Goal: Task Accomplishment & Management: Manage account settings

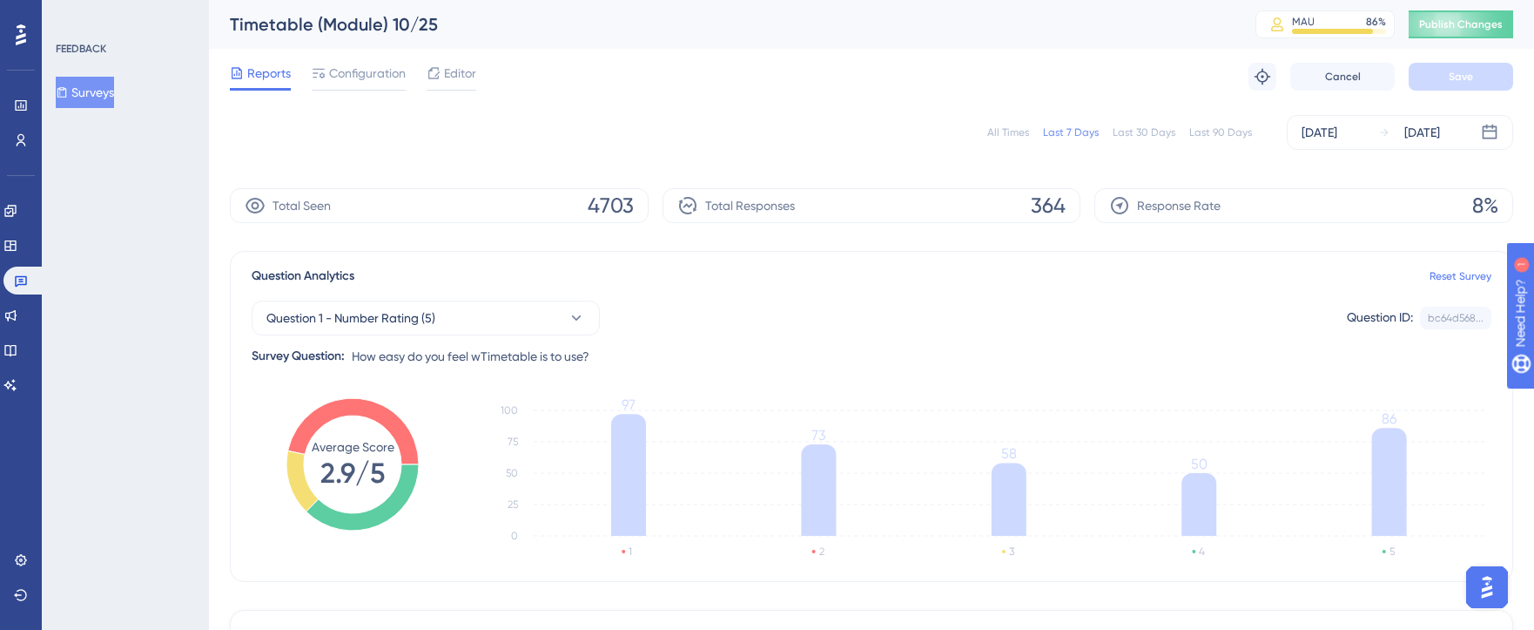
click at [1016, 133] on div "All Times" at bounding box center [1008, 132] width 42 height 14
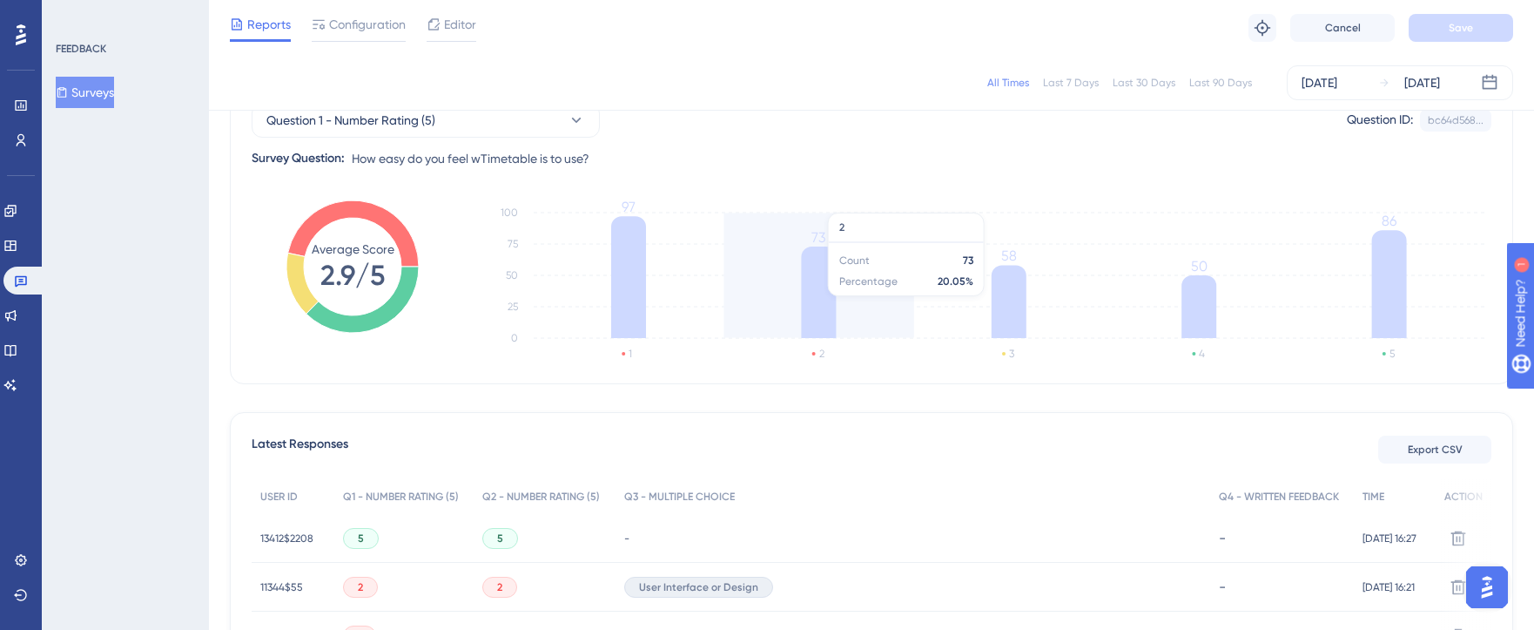
scroll to position [191, 0]
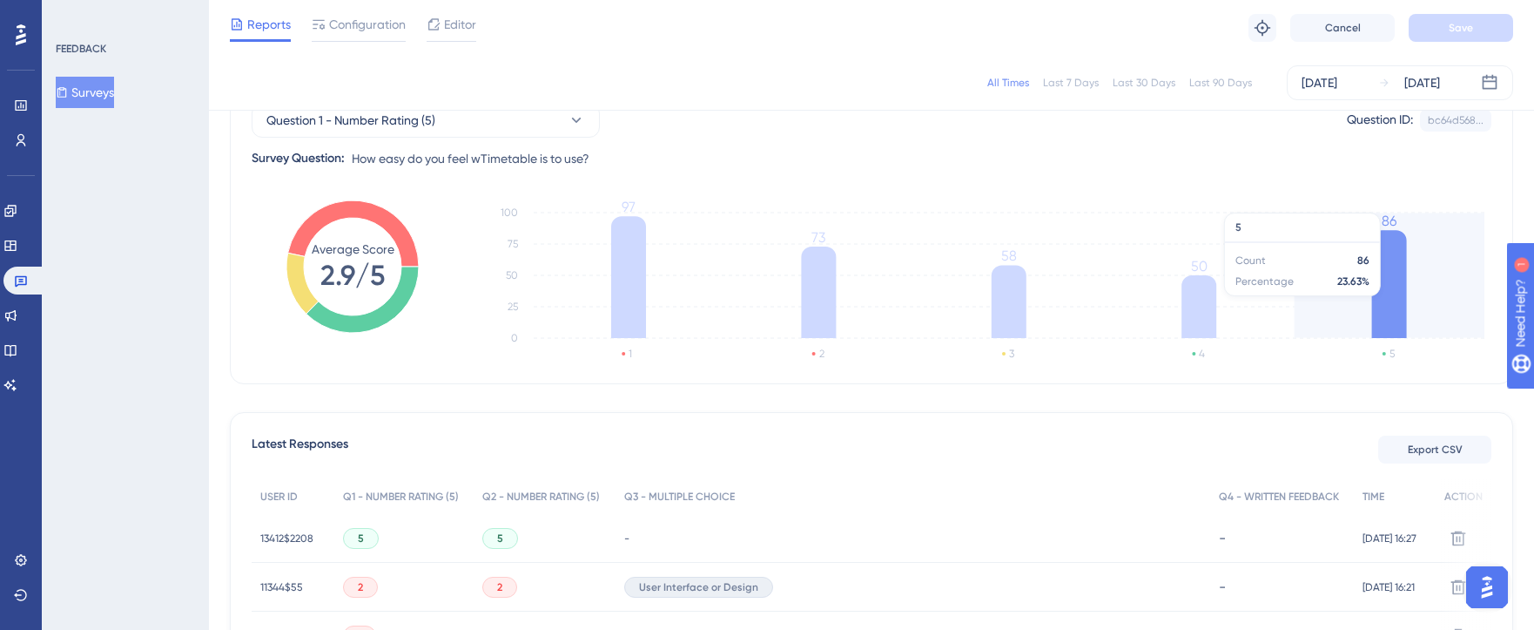
click at [1375, 266] on icon at bounding box center [1389, 284] width 35 height 108
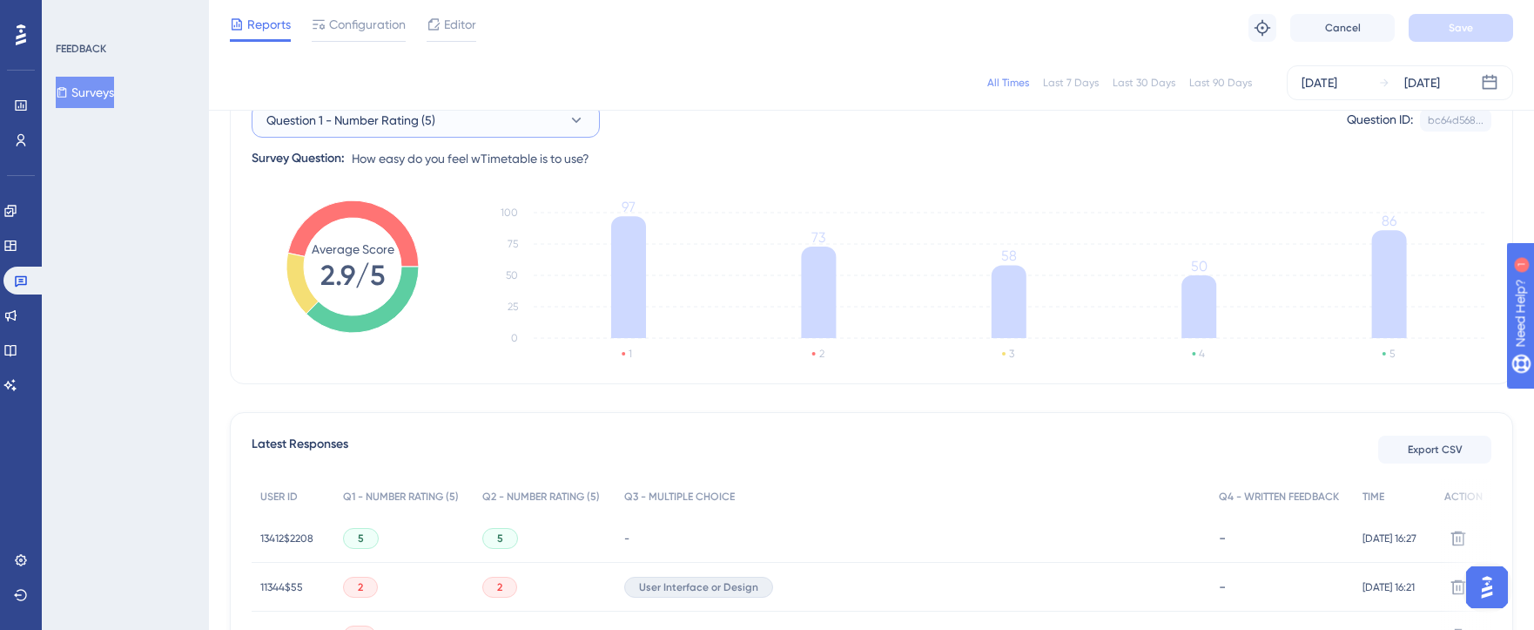
click at [529, 133] on button "Question 1 - Number Rating (5)" at bounding box center [426, 120] width 348 height 35
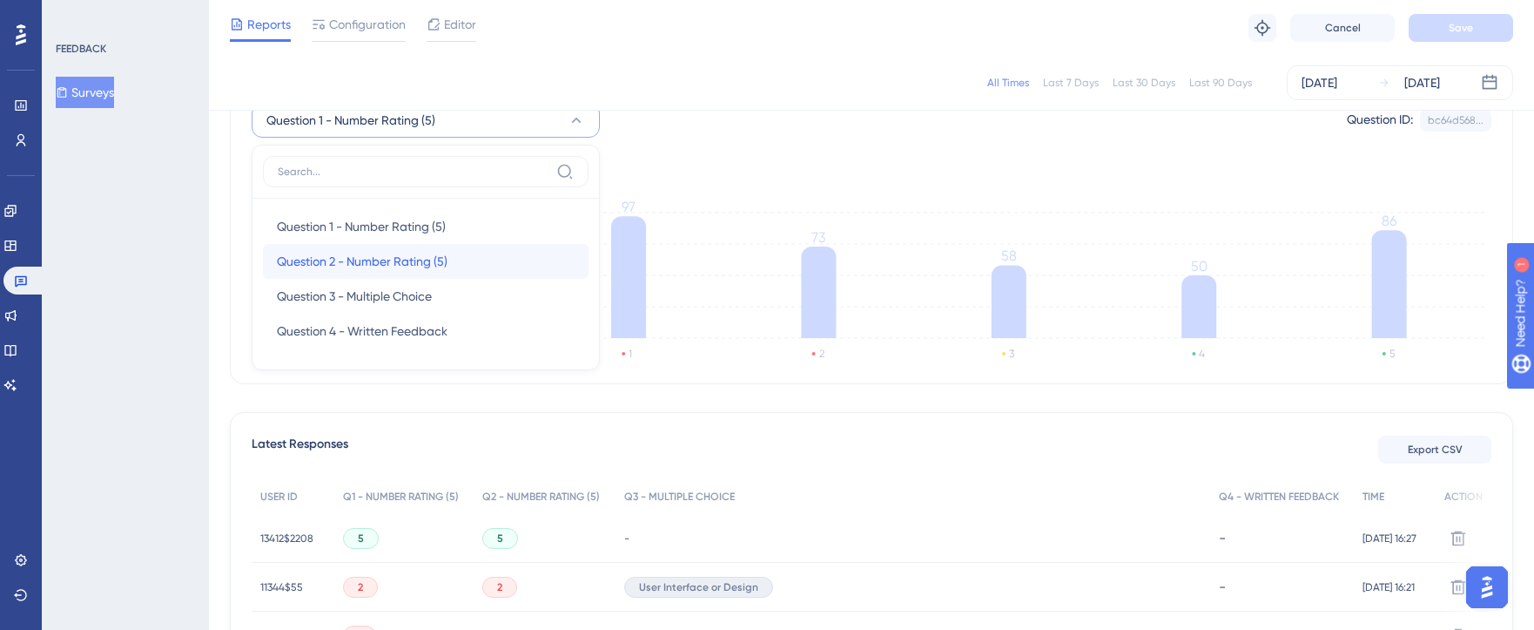
click at [455, 257] on div "Question 2 - Number Rating (5) Question 2 - Number Rating (5)" at bounding box center [426, 261] width 298 height 35
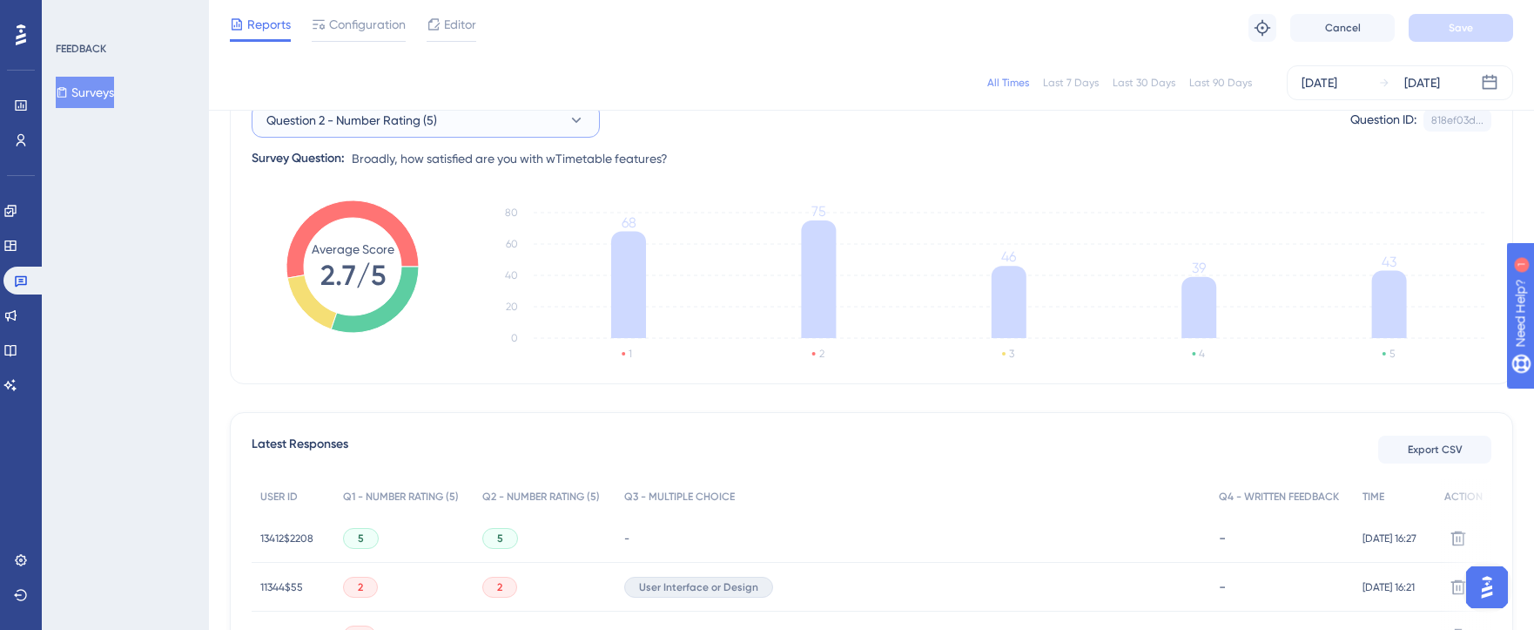
click at [495, 130] on button "Question 2 - Number Rating (5)" at bounding box center [426, 120] width 348 height 35
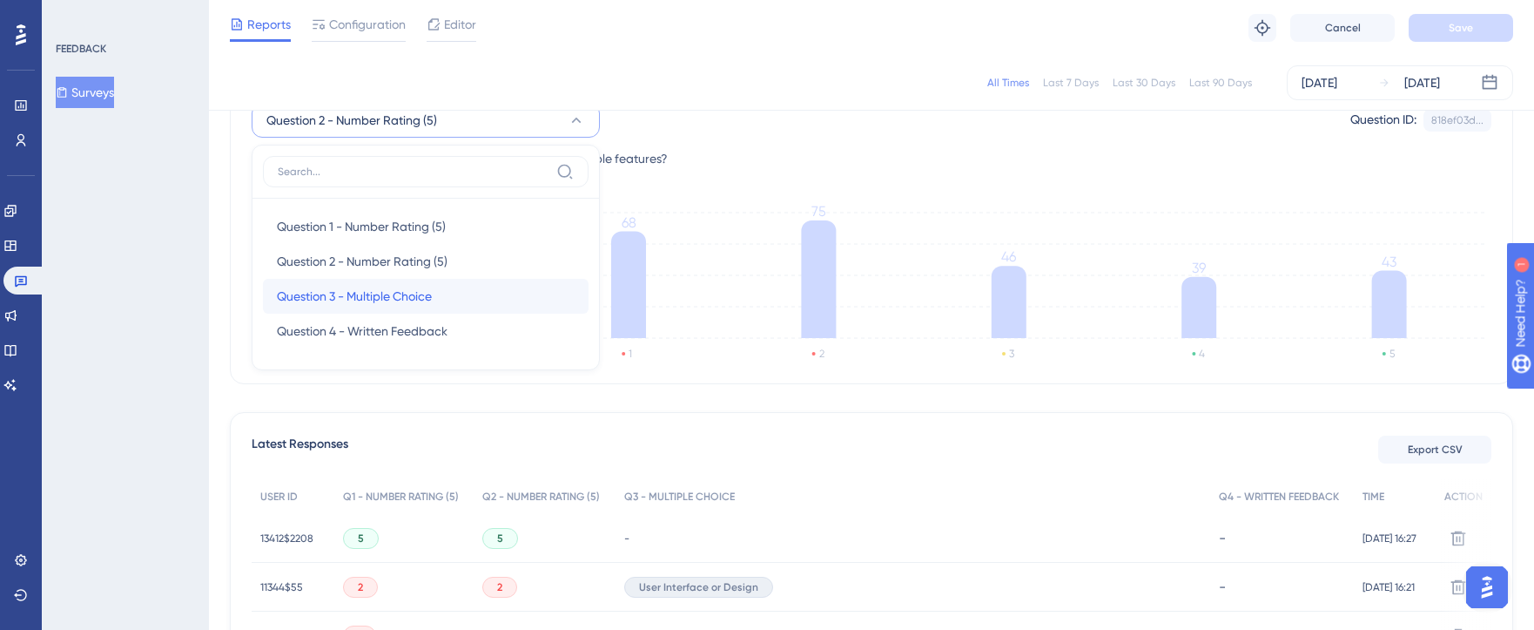
click at [443, 296] on div "Question 3 - Multiple Choice Question 3 - Multiple Choice" at bounding box center [426, 296] width 298 height 35
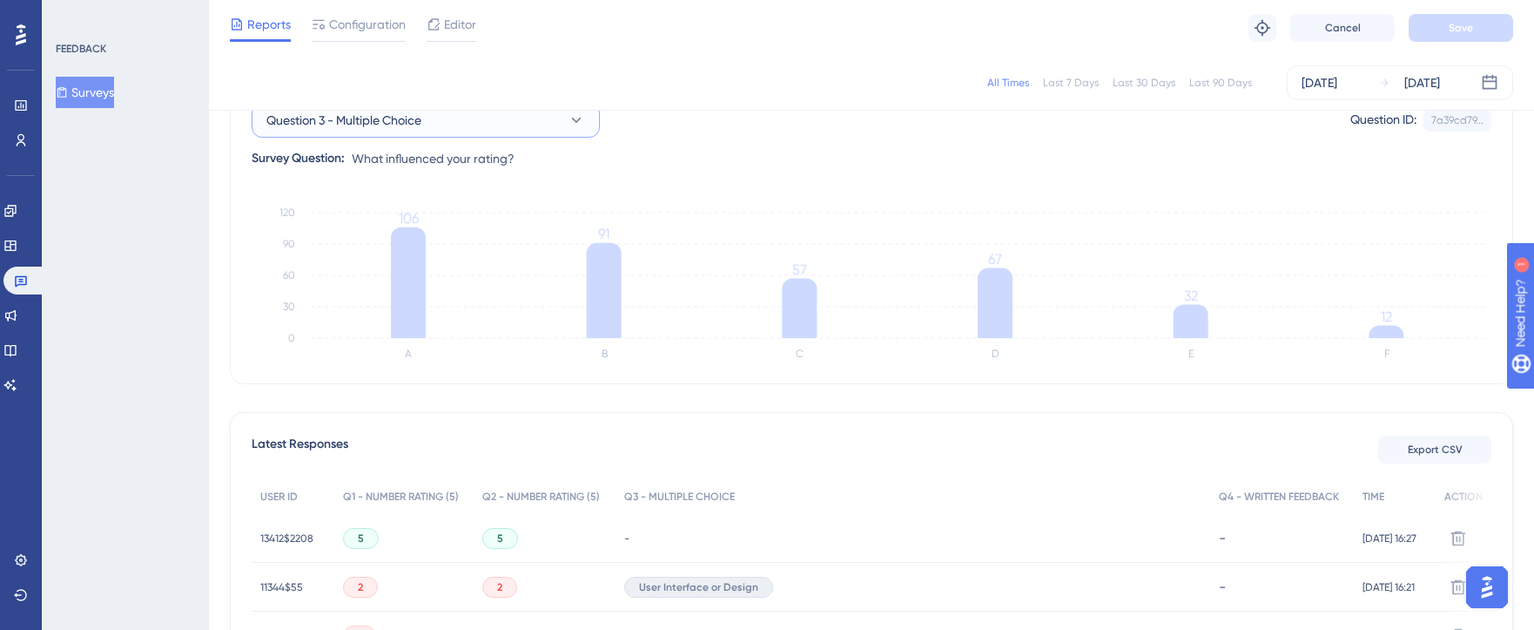
click at [428, 132] on button "Question 3 - Multiple Choice" at bounding box center [426, 120] width 348 height 35
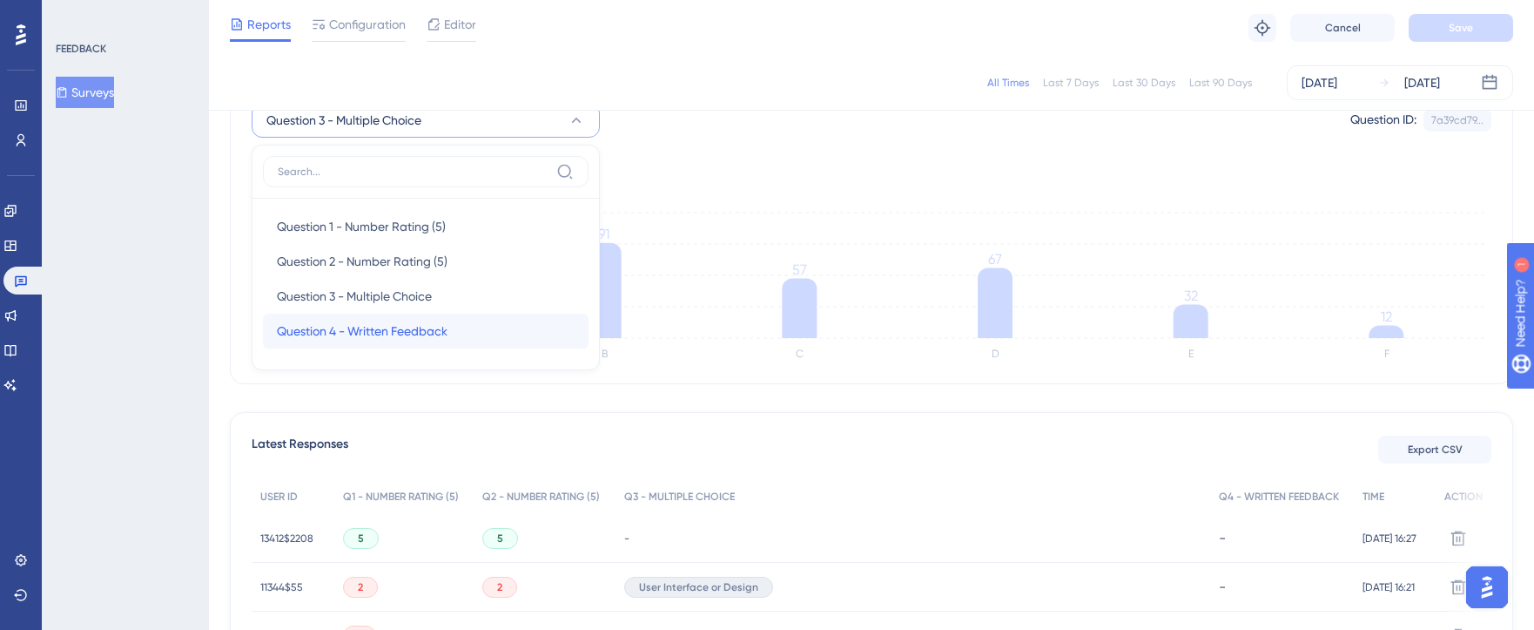
click at [398, 329] on span "Question 4 - Written Feedback" at bounding box center [362, 330] width 171 height 21
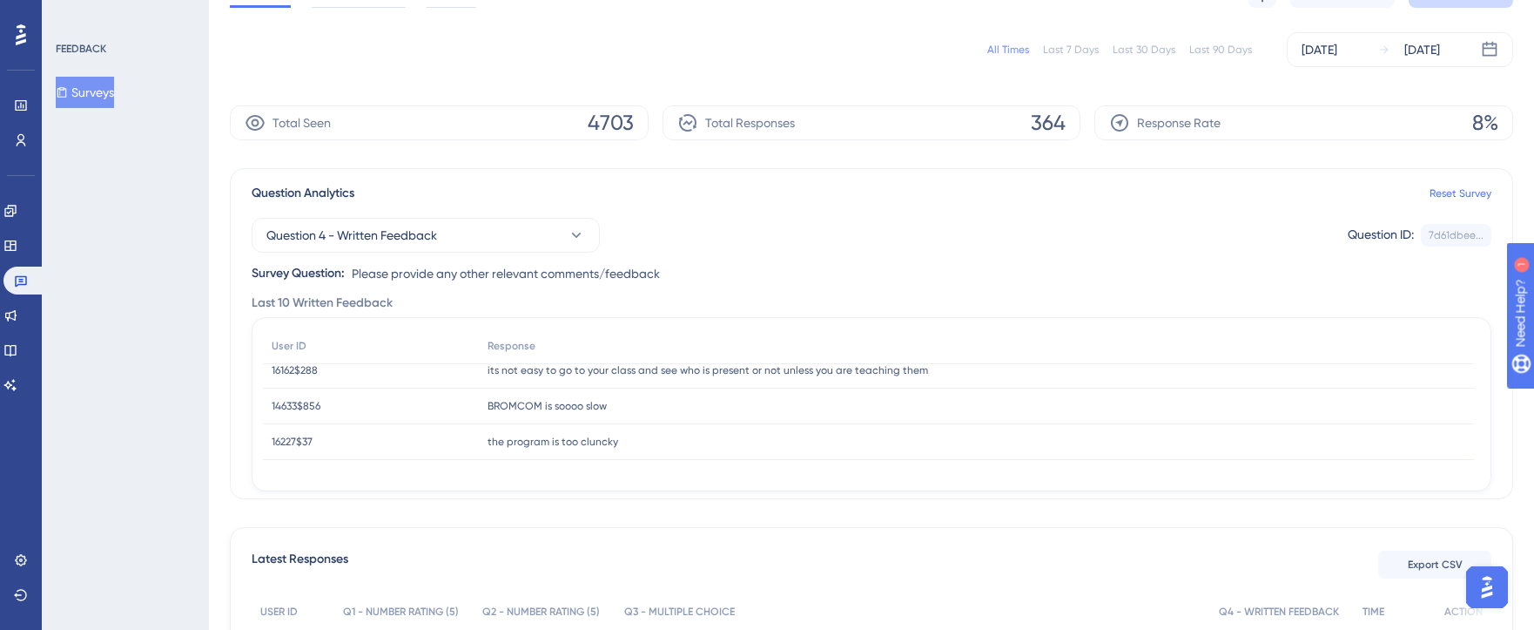
scroll to position [0, 0]
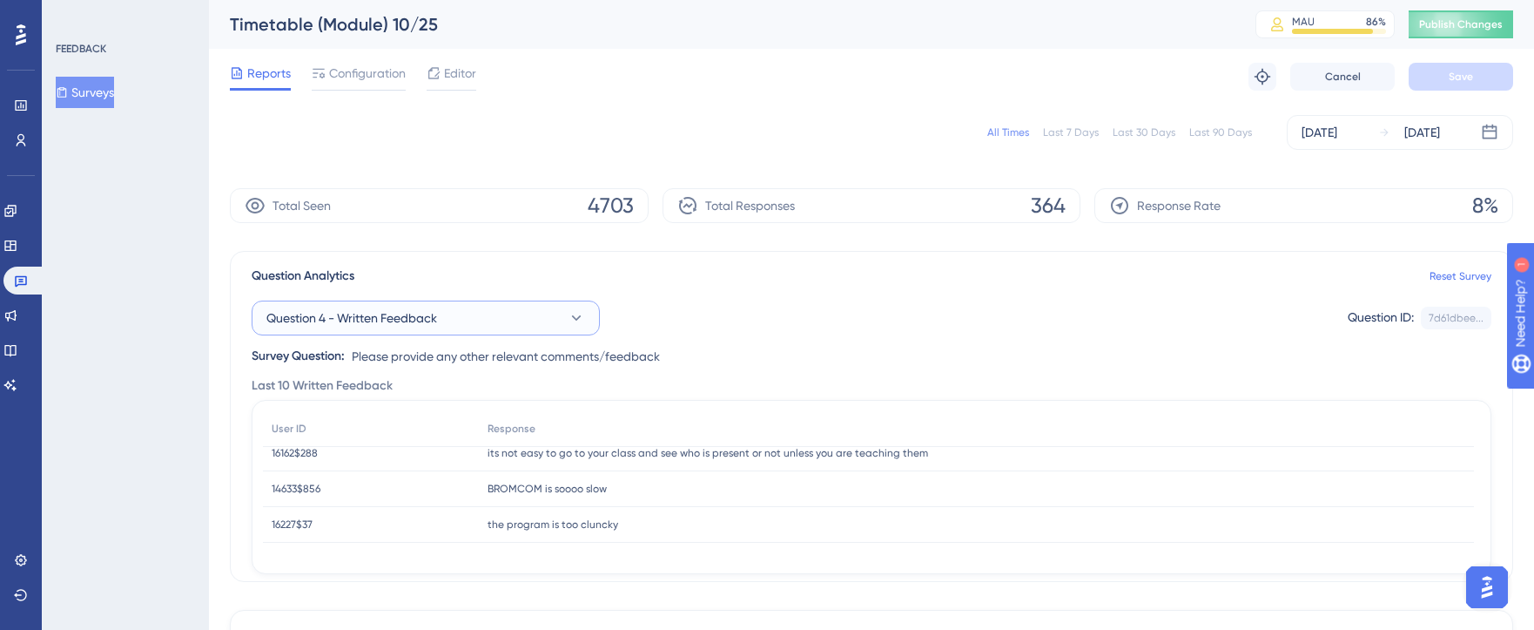
click at [516, 321] on button "Question 4 - Written Feedback" at bounding box center [426, 317] width 348 height 35
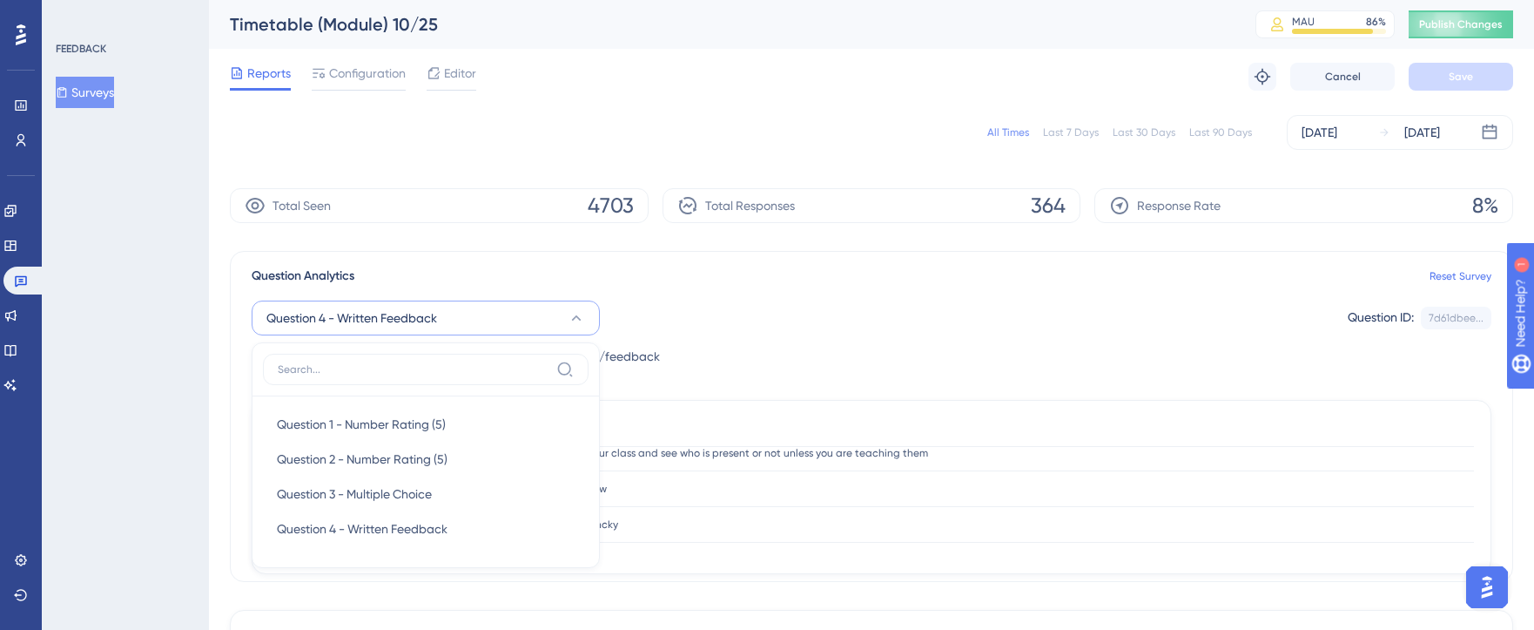
scroll to position [138, 0]
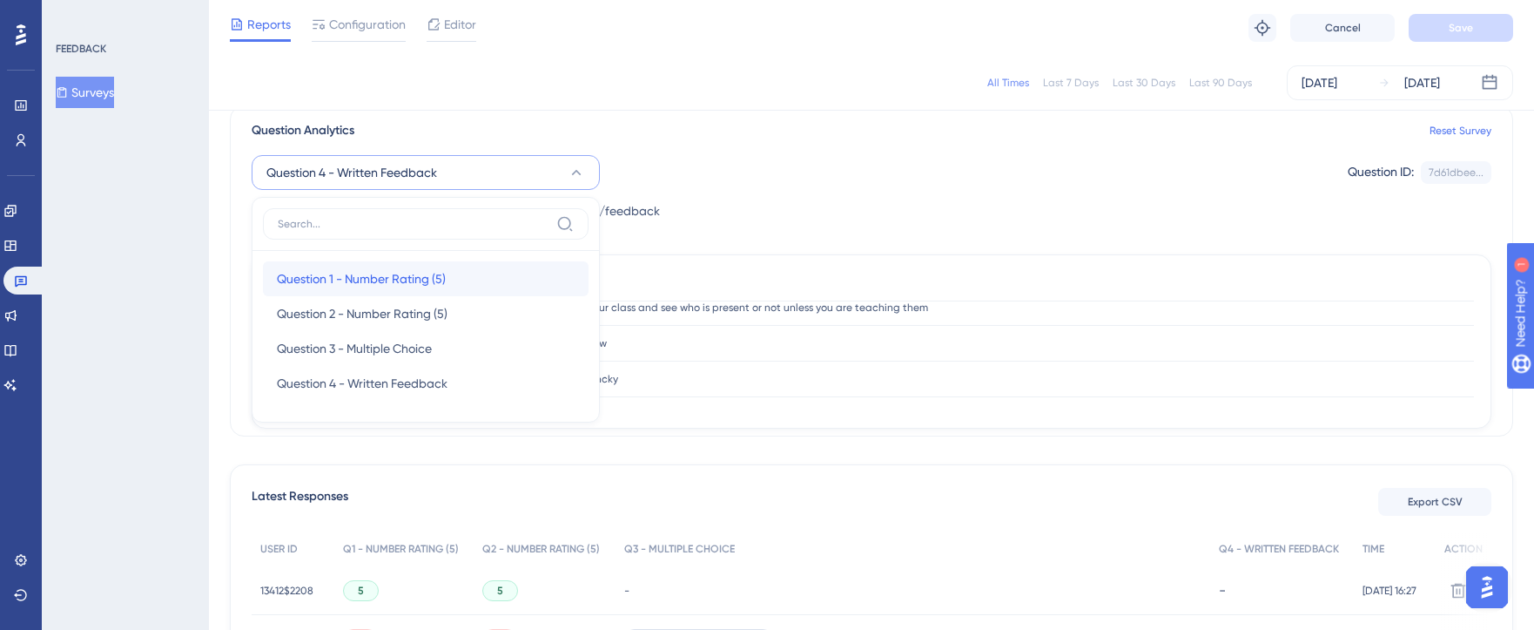
click at [453, 278] on div "Question 1 - Number Rating (5) Question 1 - Number Rating (5)" at bounding box center [426, 278] width 298 height 35
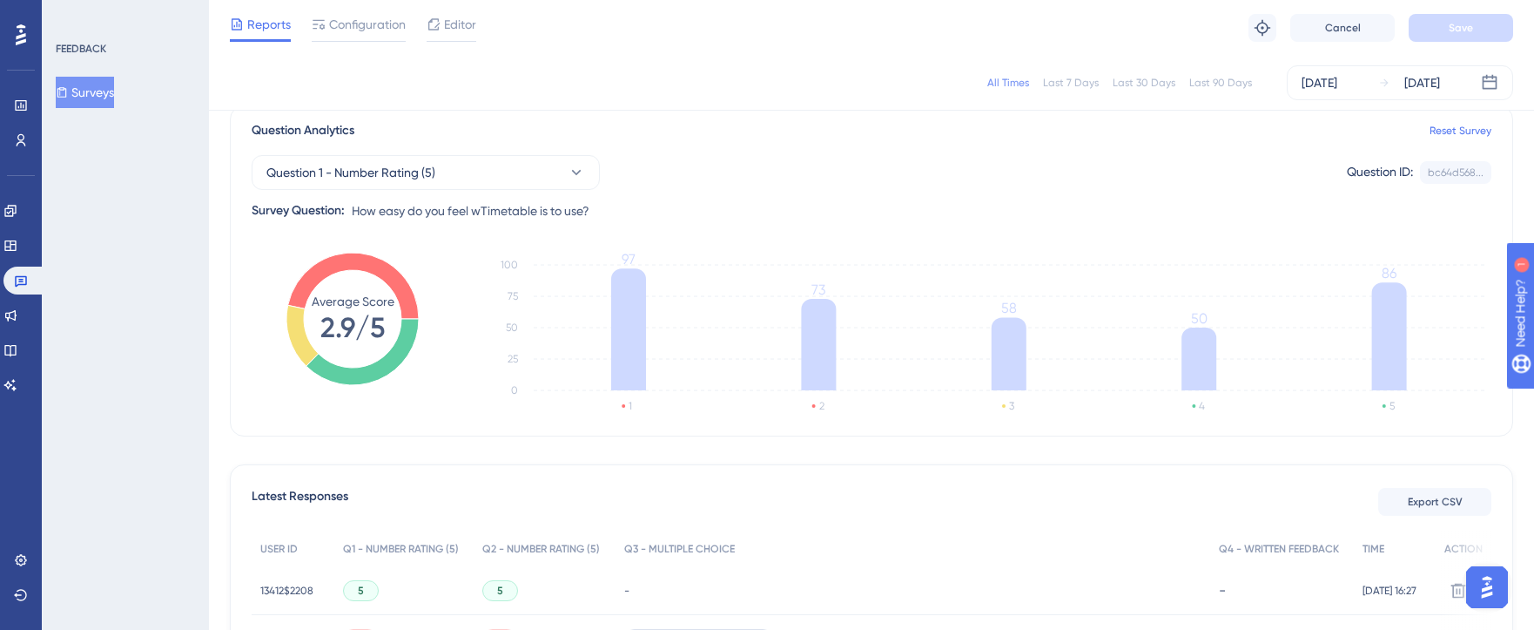
click at [114, 92] on button "Surveys" at bounding box center [85, 92] width 58 height 31
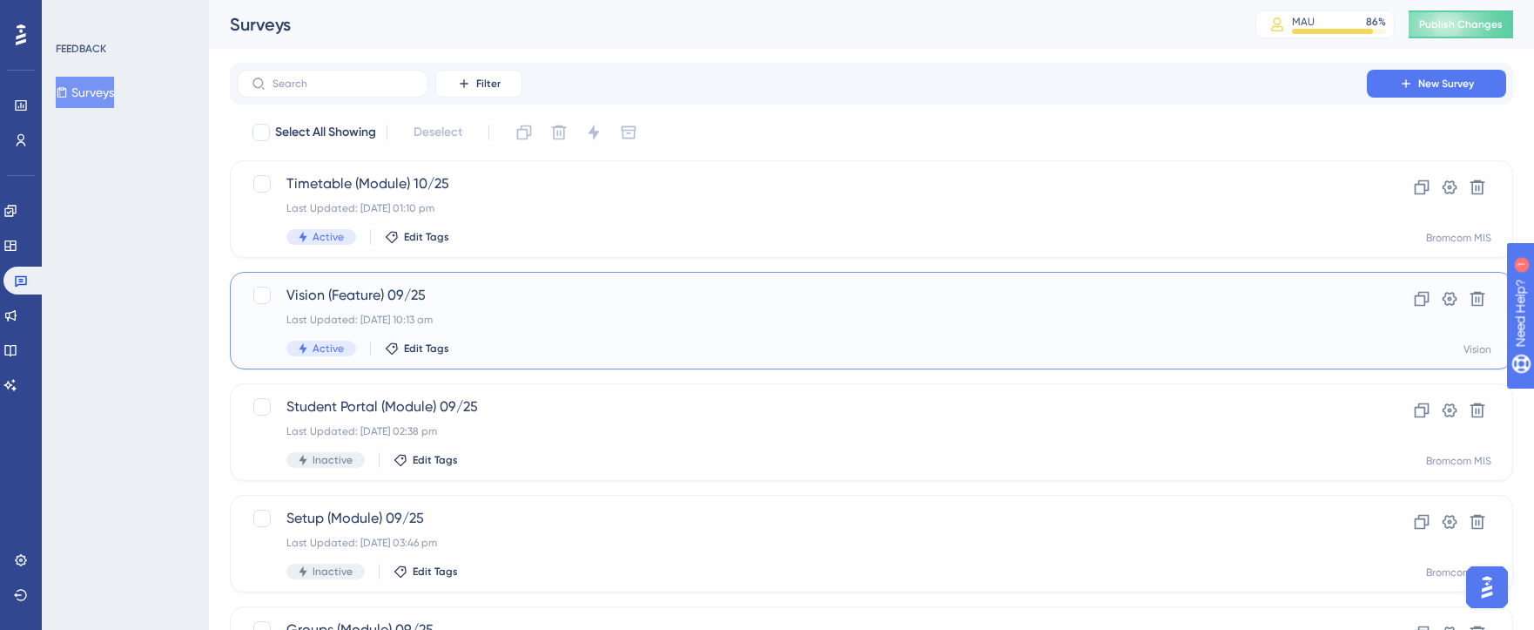
click at [652, 334] on div "Vision (Feature) 09/25 Last Updated: [DATE] 10:13 am Active Edit Tags" at bounding box center [801, 320] width 1031 height 71
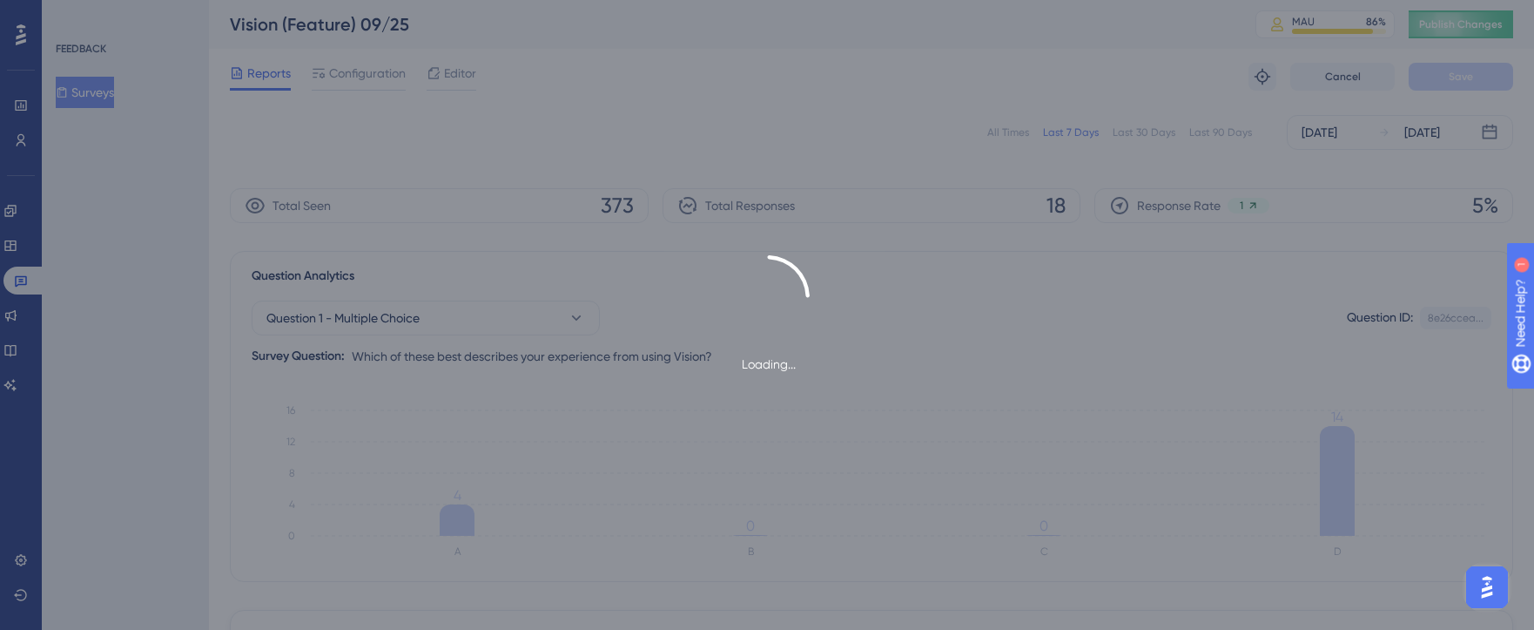
click at [984, 134] on div "Loading..." at bounding box center [767, 315] width 1534 height 630
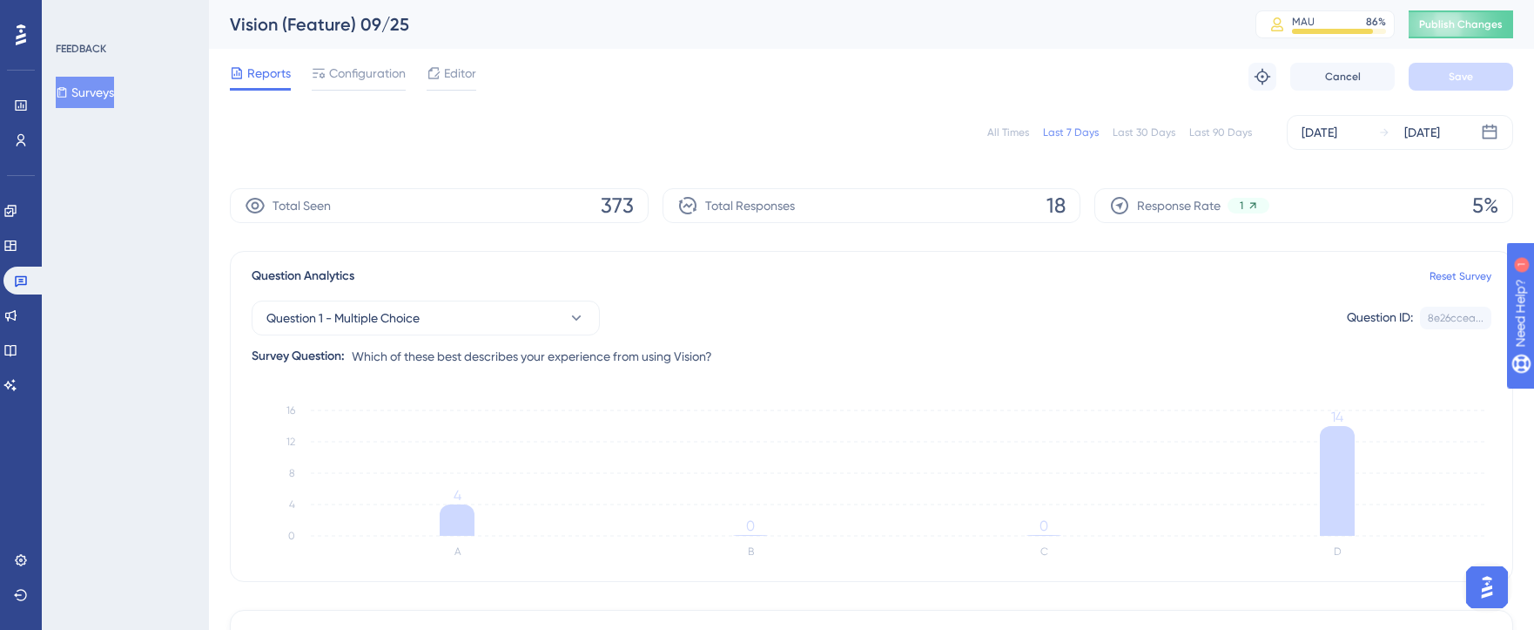
click at [1006, 132] on div "All Times" at bounding box center [1008, 132] width 42 height 14
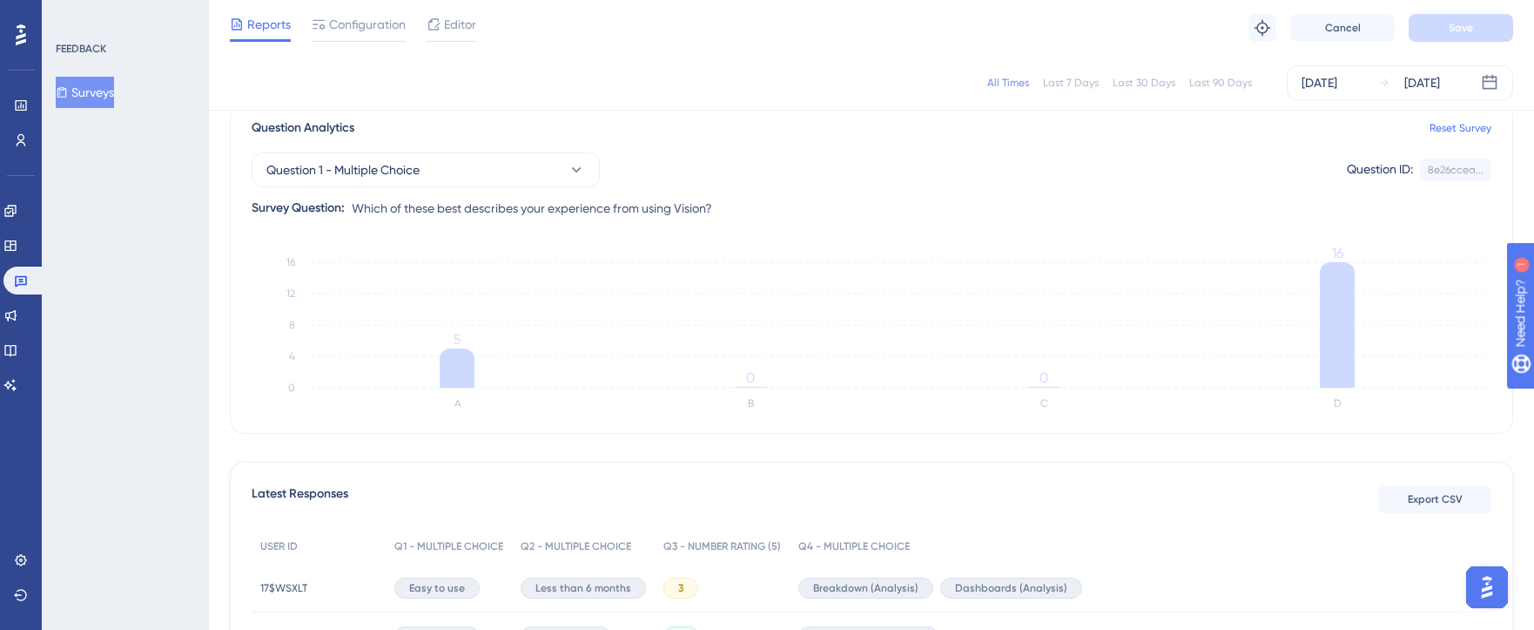
scroll to position [152, 0]
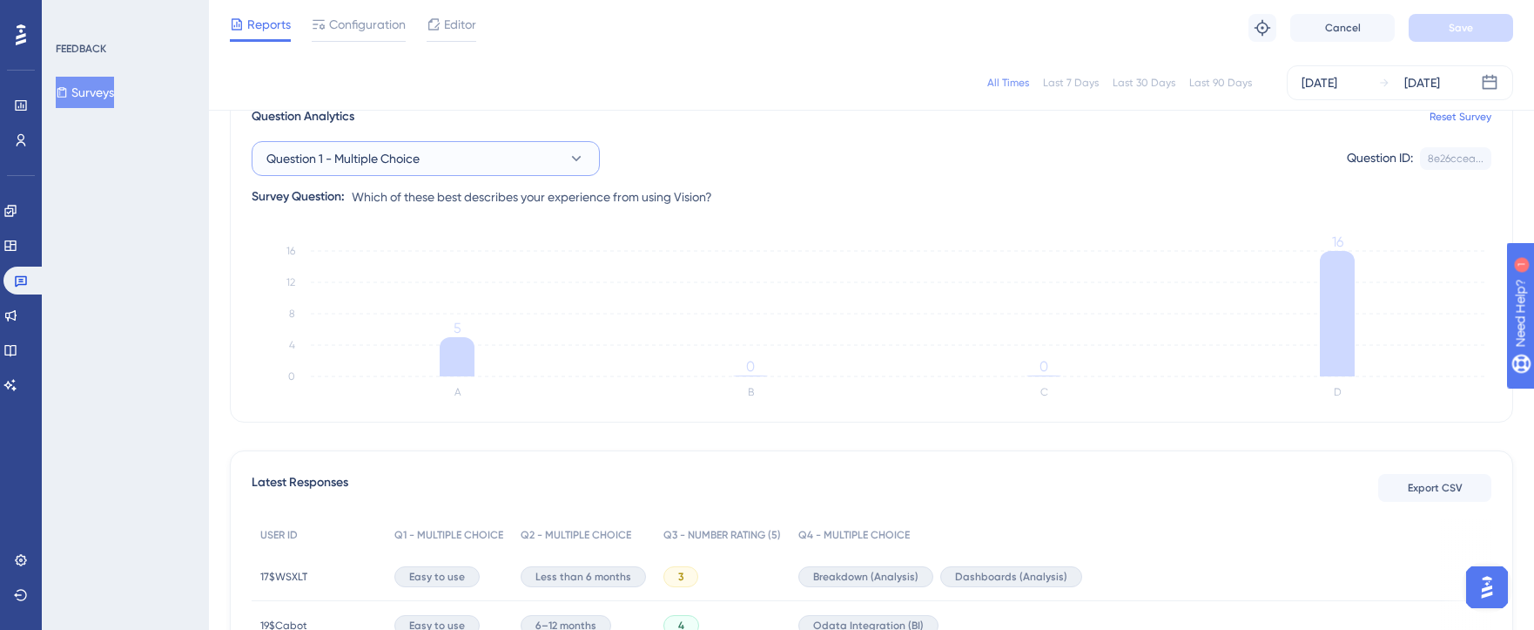
click at [517, 158] on button "Question 1 - Multiple Choice" at bounding box center [426, 158] width 348 height 35
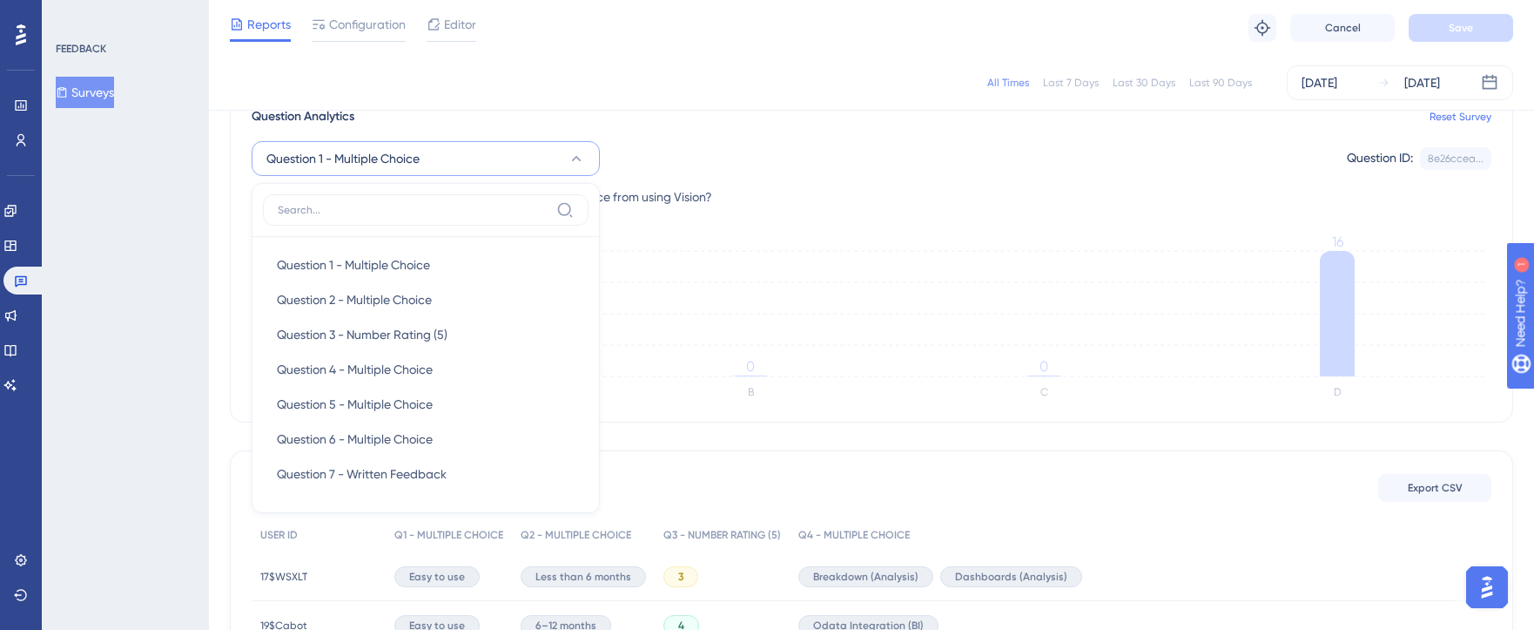
scroll to position [185, 0]
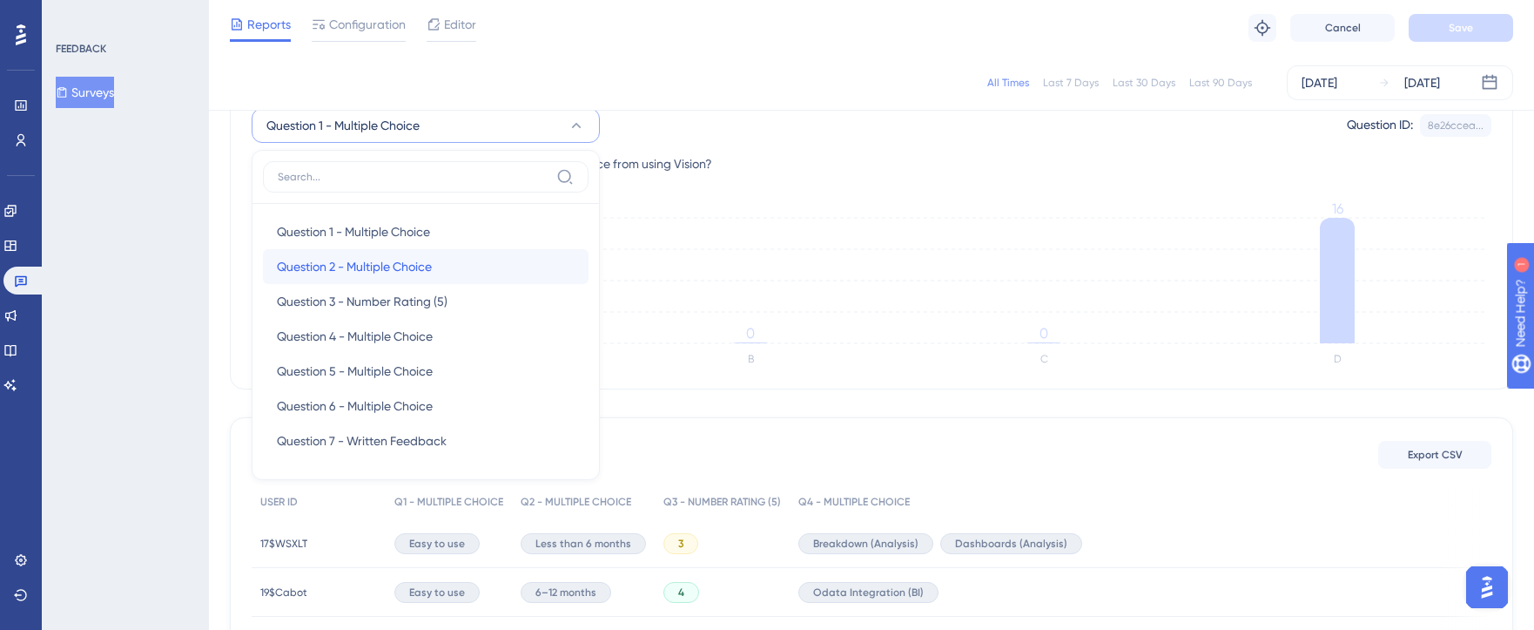
click at [451, 266] on div "Question 2 - Multiple Choice Question 2 - Multiple Choice" at bounding box center [426, 266] width 298 height 35
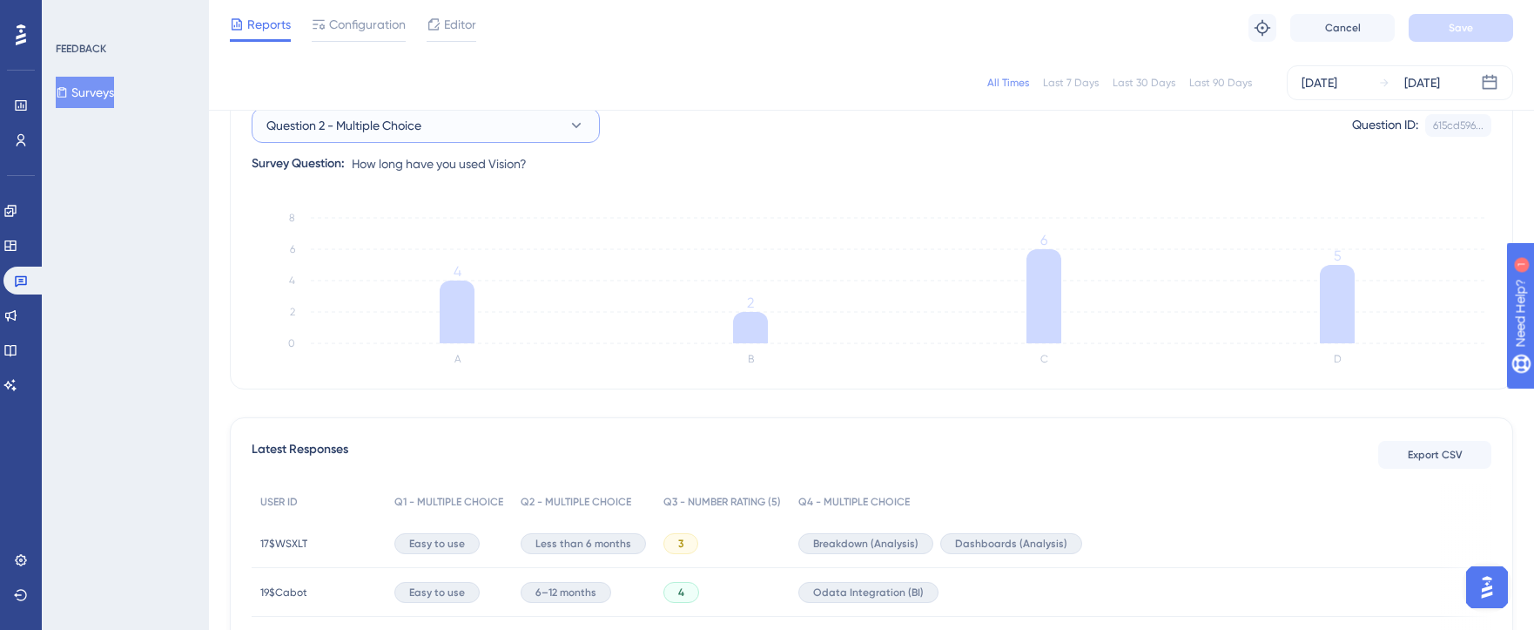
click at [401, 131] on span "Question 2 - Multiple Choice" at bounding box center [343, 125] width 155 height 21
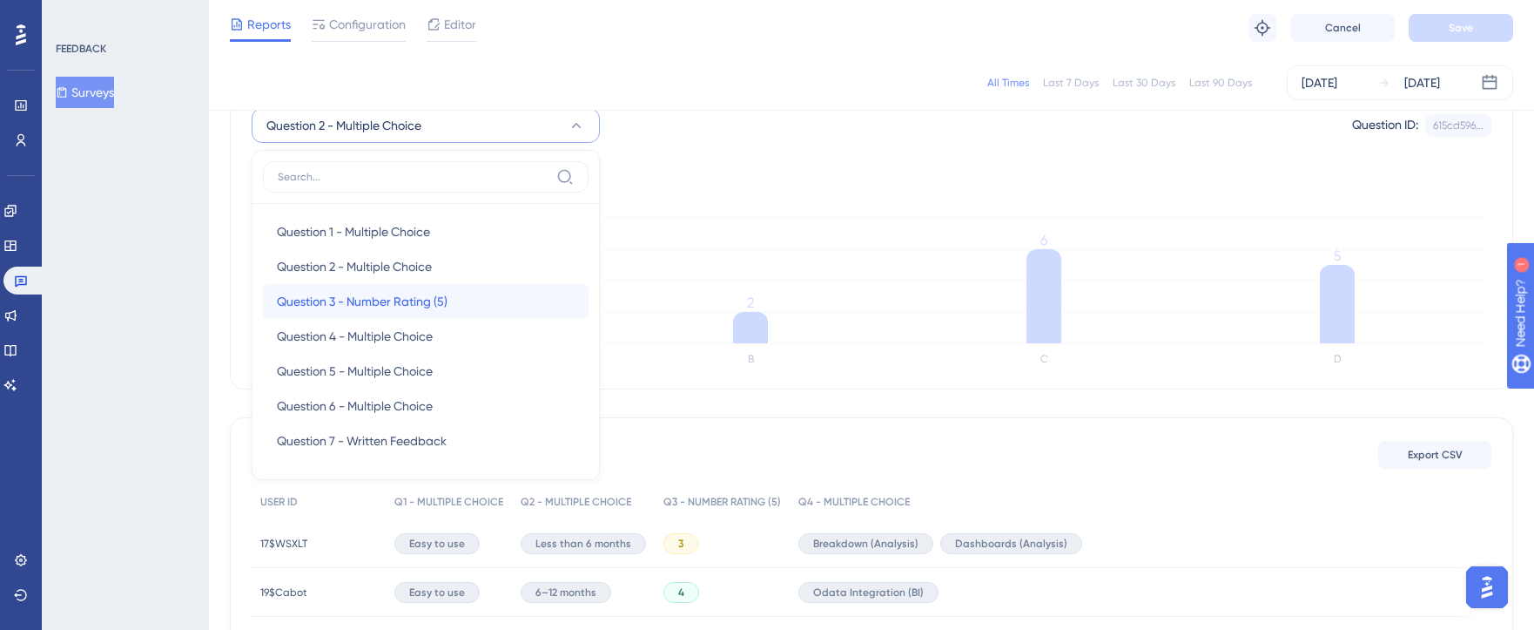
click at [393, 295] on span "Question 3 - Number Rating (5)" at bounding box center [362, 301] width 171 height 21
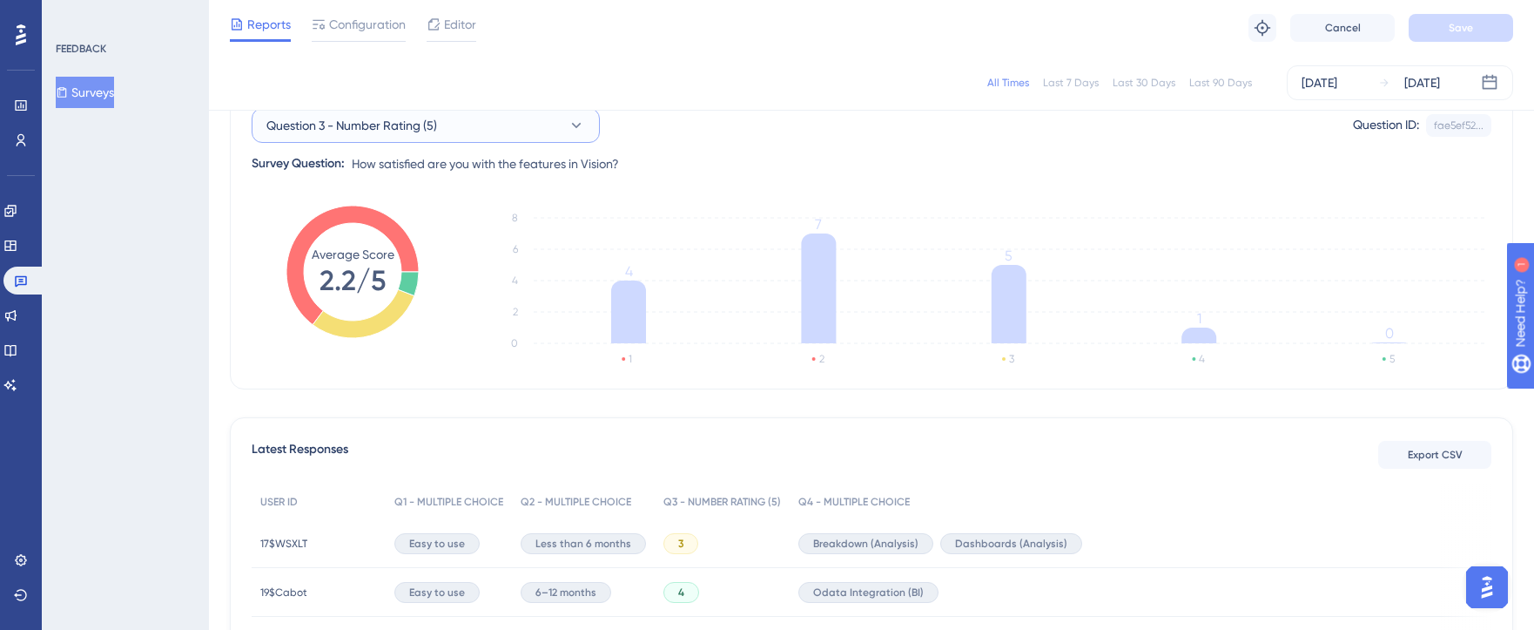
click at [522, 121] on button "Question 3 - Number Rating (5)" at bounding box center [426, 125] width 348 height 35
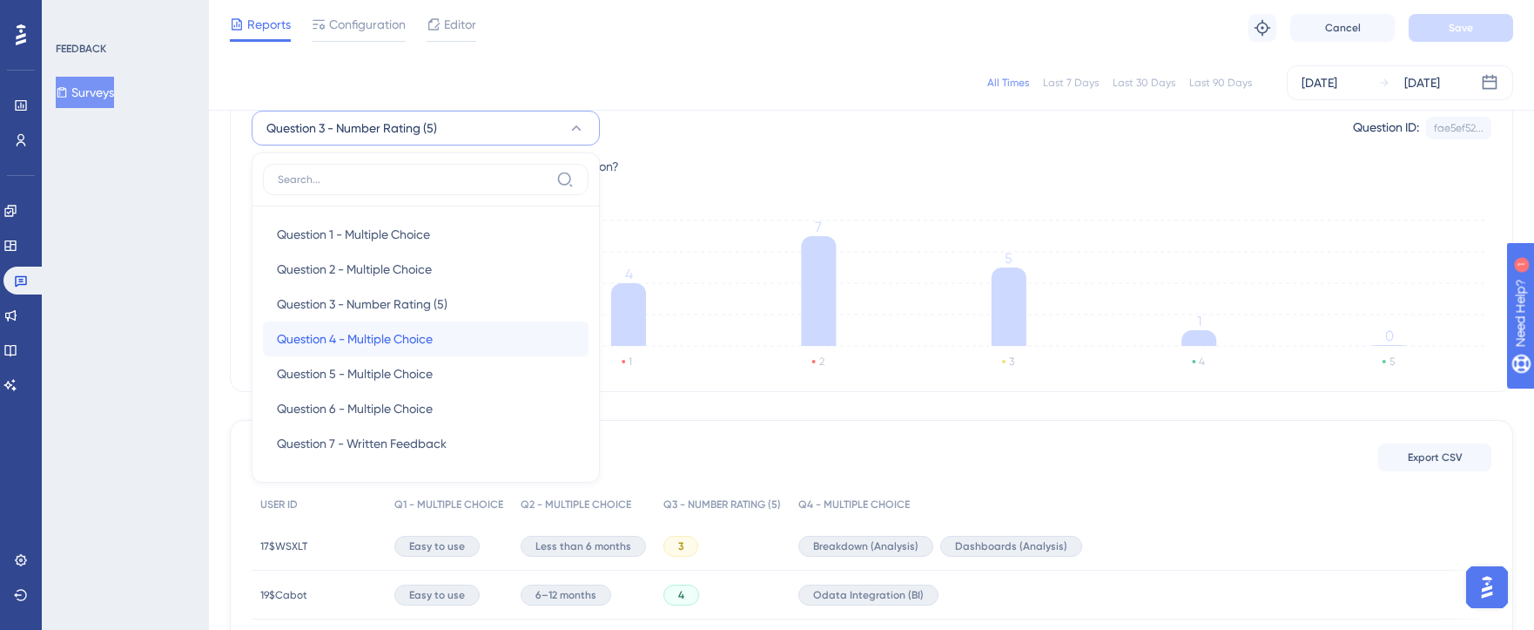
click at [420, 345] on span "Question 4 - Multiple Choice" at bounding box center [355, 338] width 156 height 21
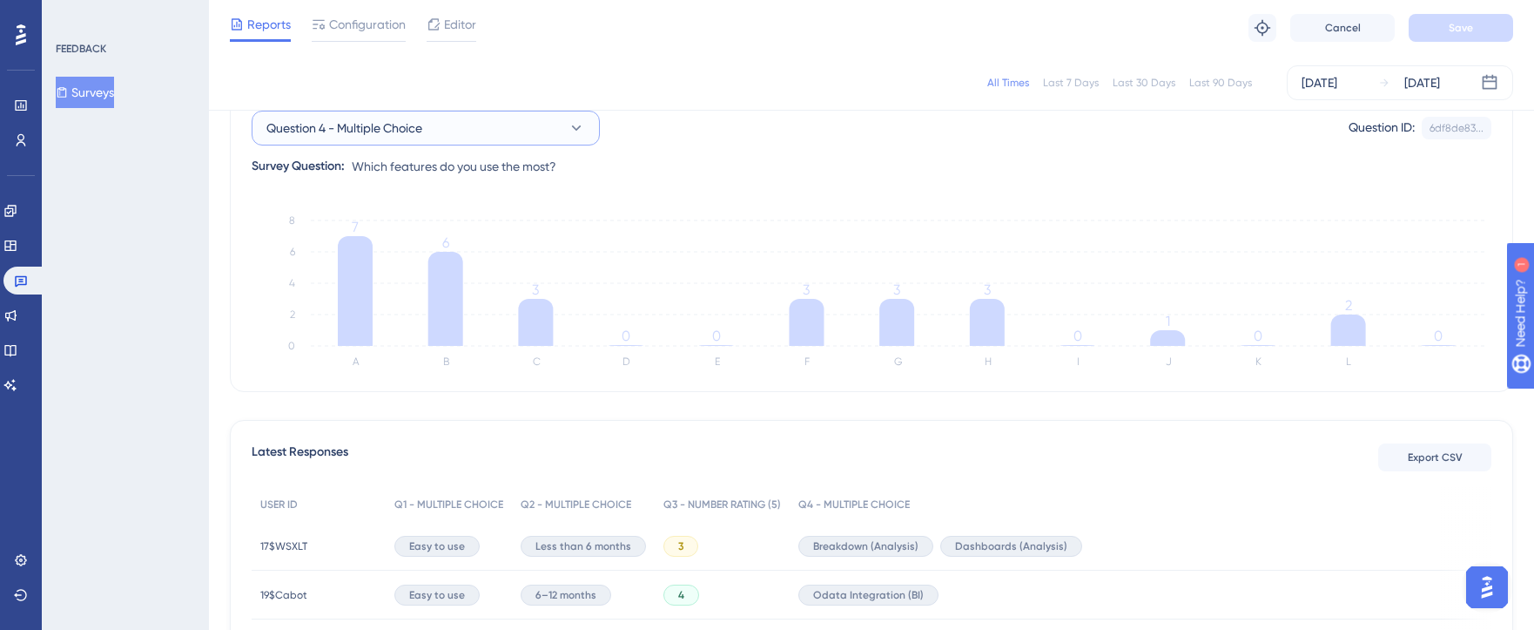
click at [389, 117] on button "Question 4 - Multiple Choice" at bounding box center [426, 128] width 348 height 35
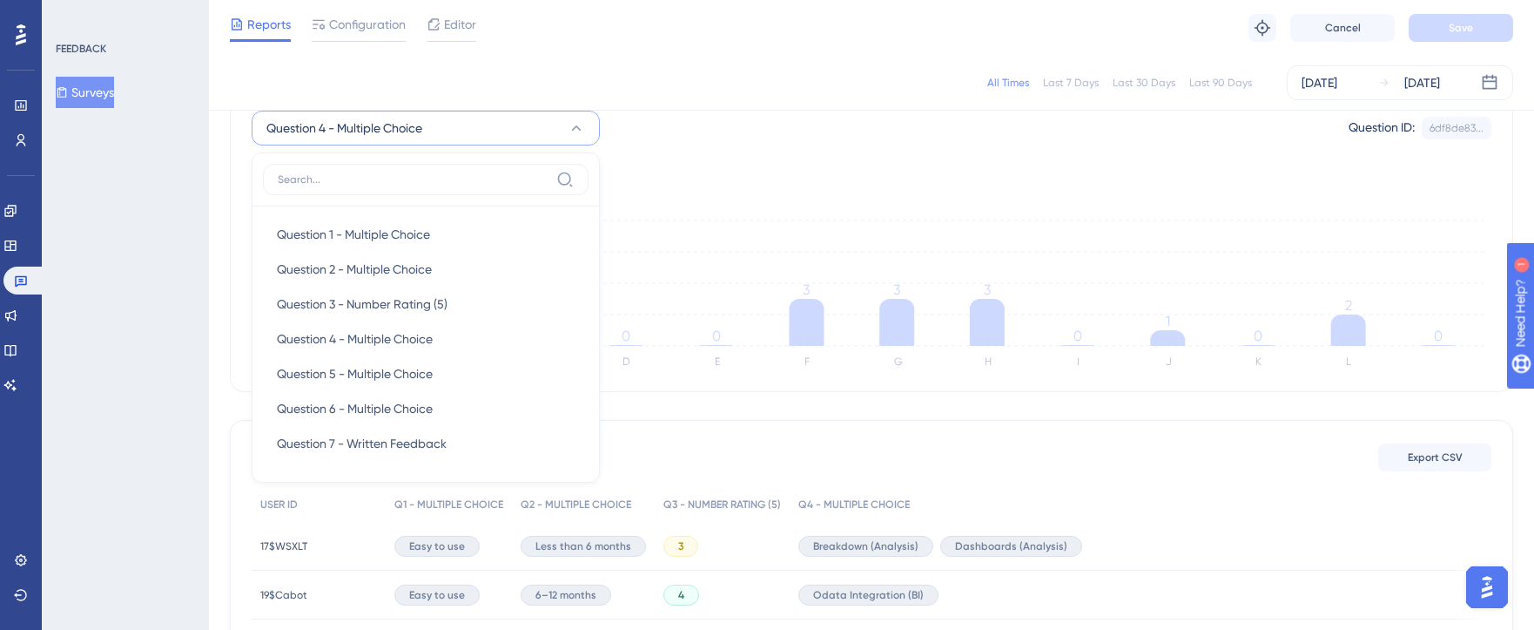
scroll to position [185, 0]
click at [367, 386] on div "Question 5 - Multiple Choice Question 5 - Multiple Choice" at bounding box center [426, 371] width 298 height 35
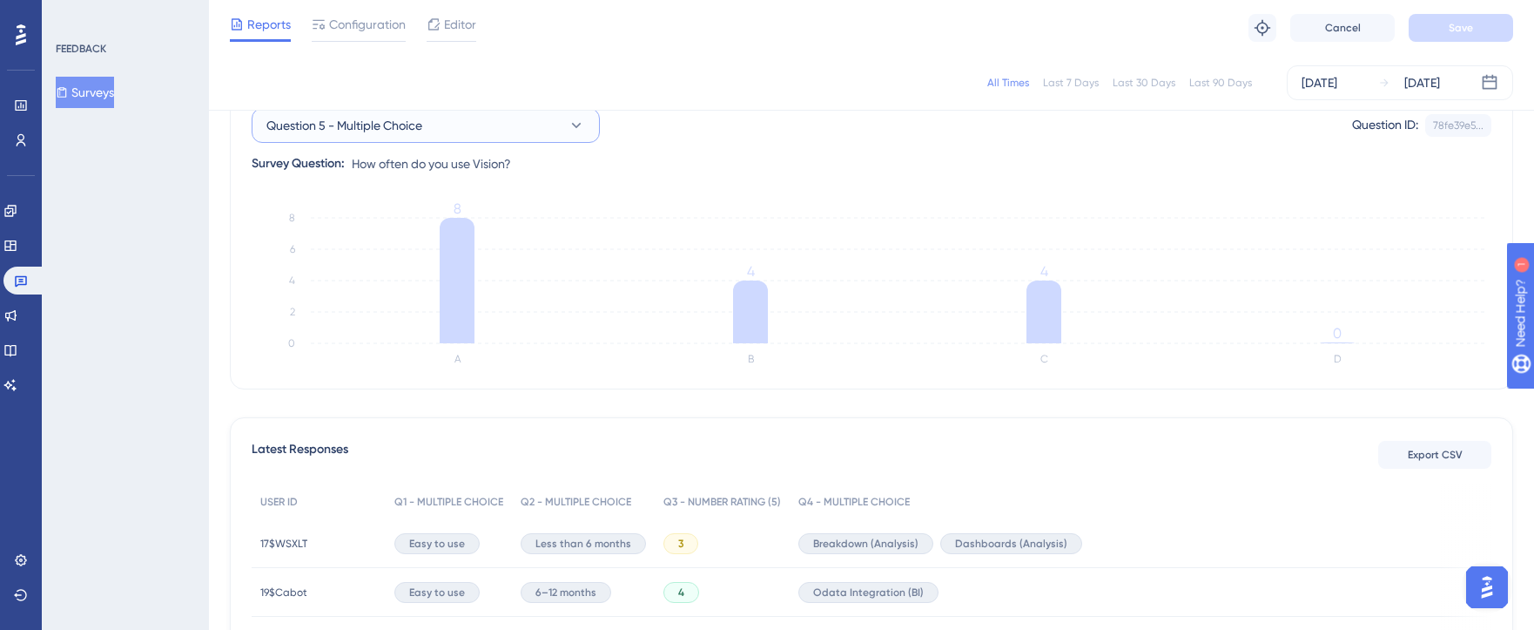
click at [389, 127] on span "Question 5 - Multiple Choice" at bounding box center [344, 125] width 156 height 21
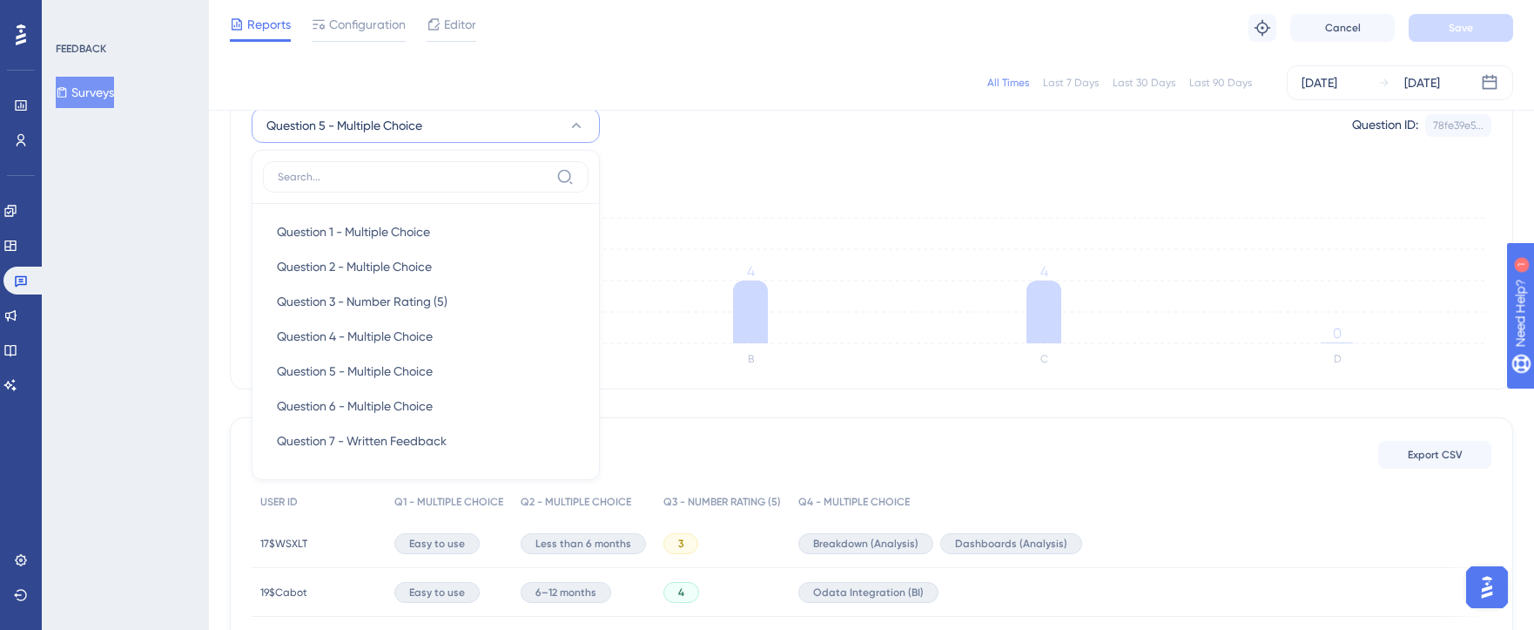
scroll to position [183, 0]
click at [383, 369] on span "Question 5 - Multiple Choice" at bounding box center [355, 373] width 156 height 21
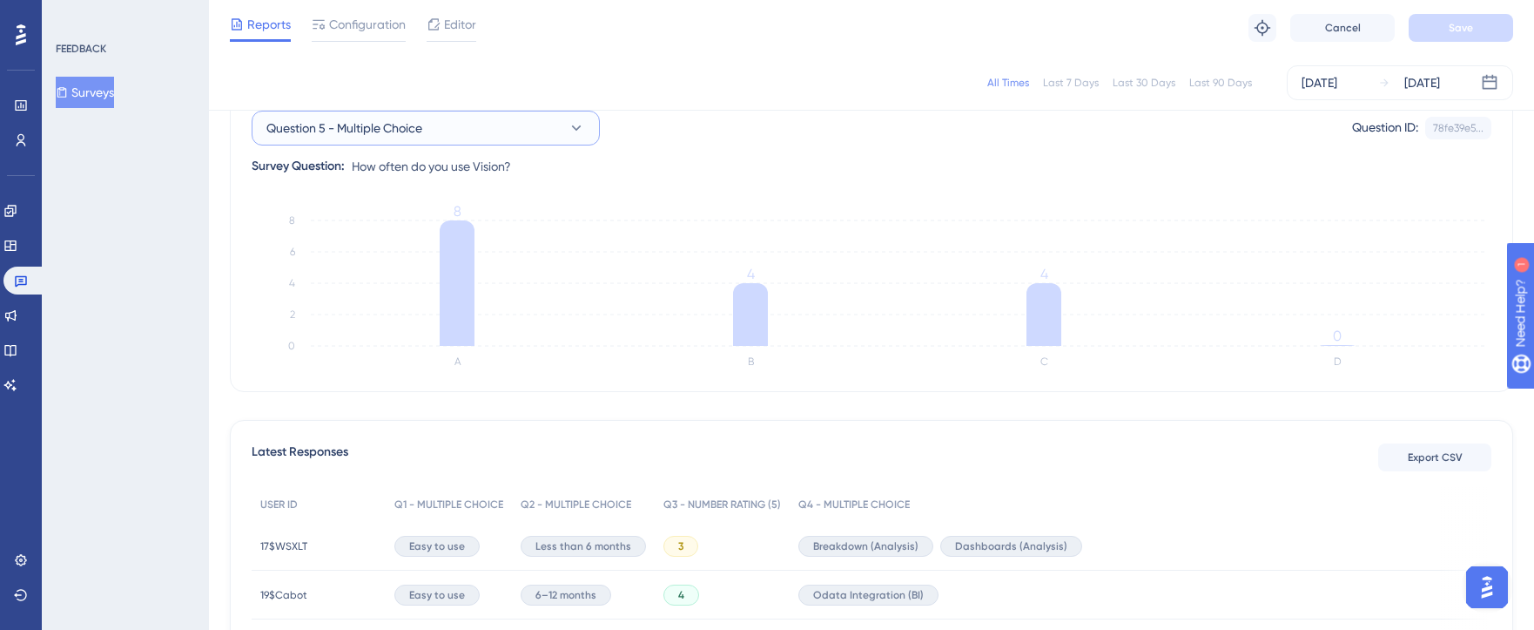
click at [487, 134] on button "Question 5 - Multiple Choice" at bounding box center [426, 128] width 348 height 35
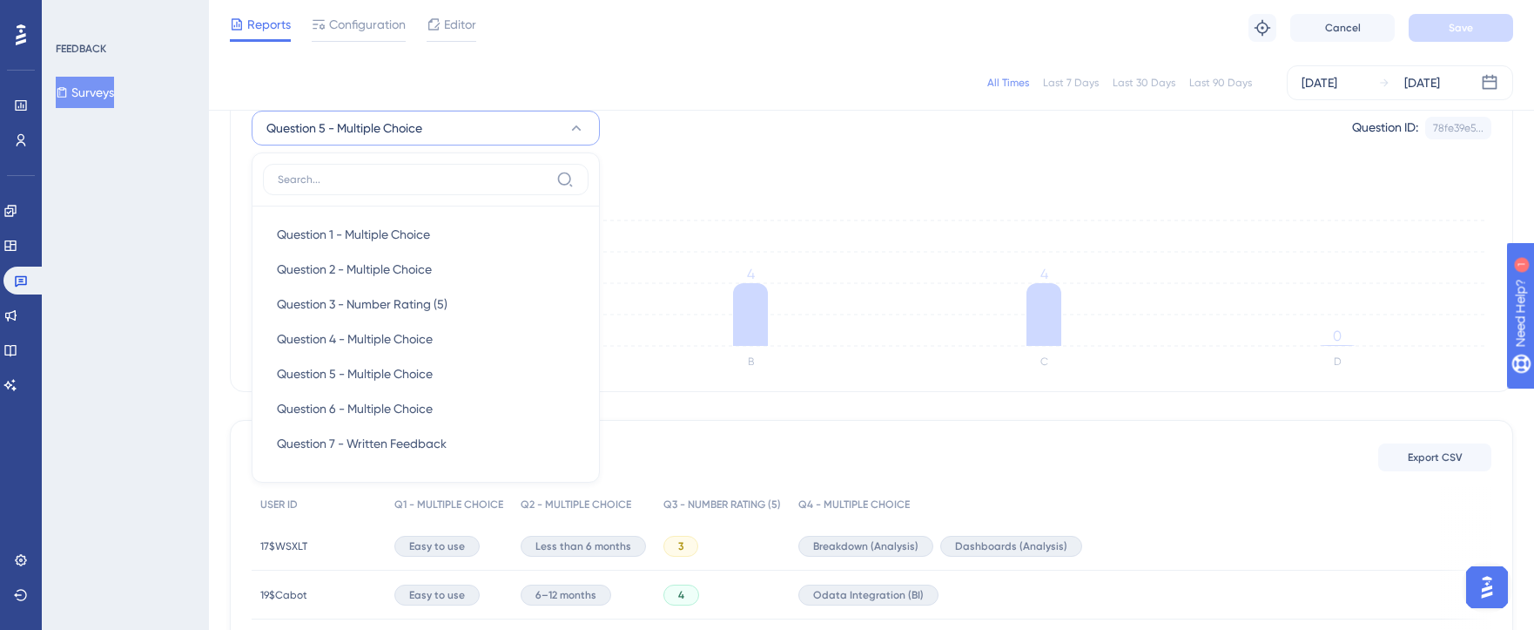
scroll to position [185, 0]
click at [416, 407] on span "Question 6 - Multiple Choice" at bounding box center [355, 405] width 156 height 21
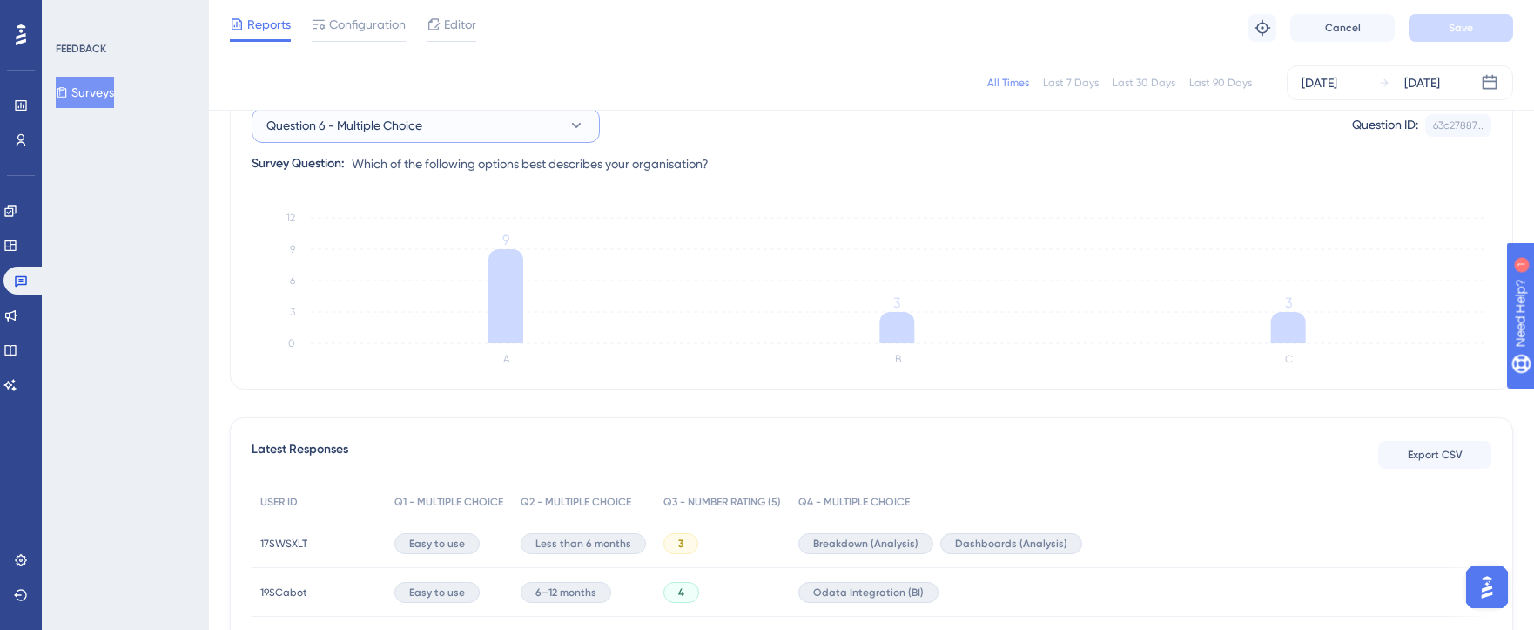
click at [451, 118] on button "Question 6 - Multiple Choice" at bounding box center [426, 125] width 348 height 35
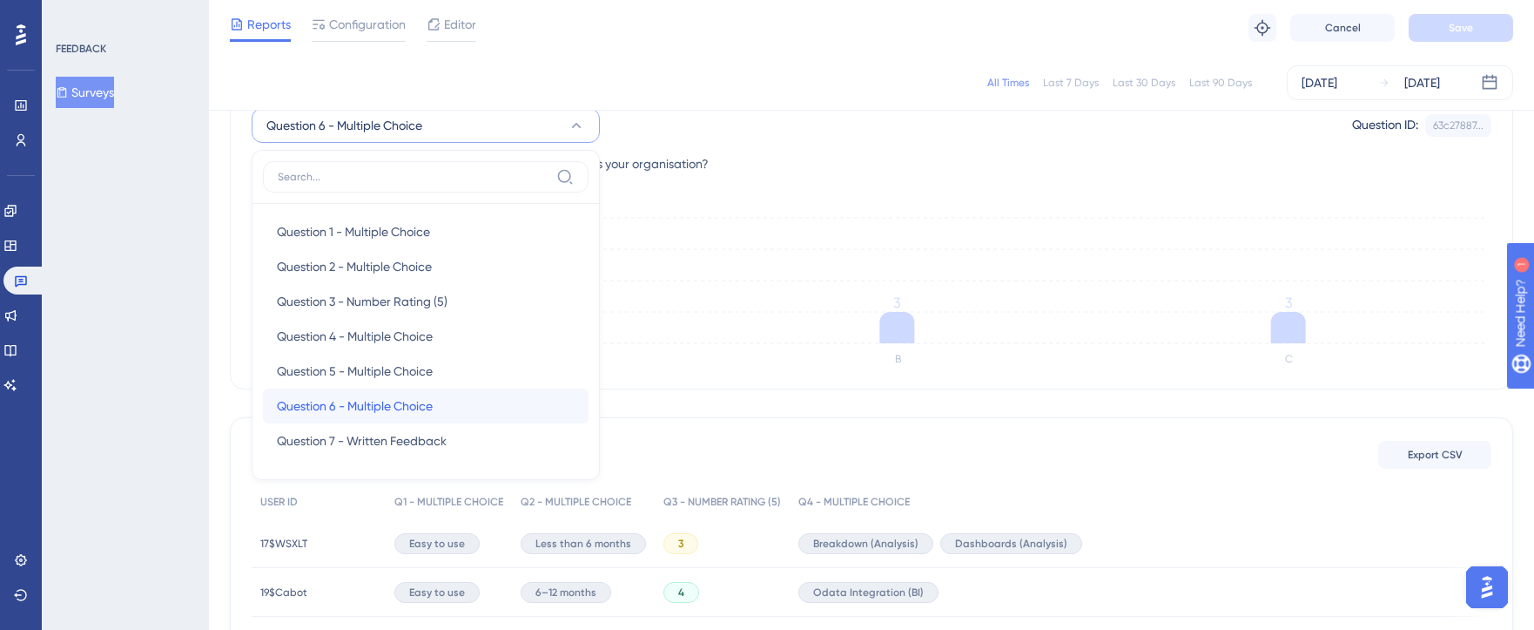
click at [381, 415] on span "Question 6 - Multiple Choice" at bounding box center [355, 405] width 156 height 21
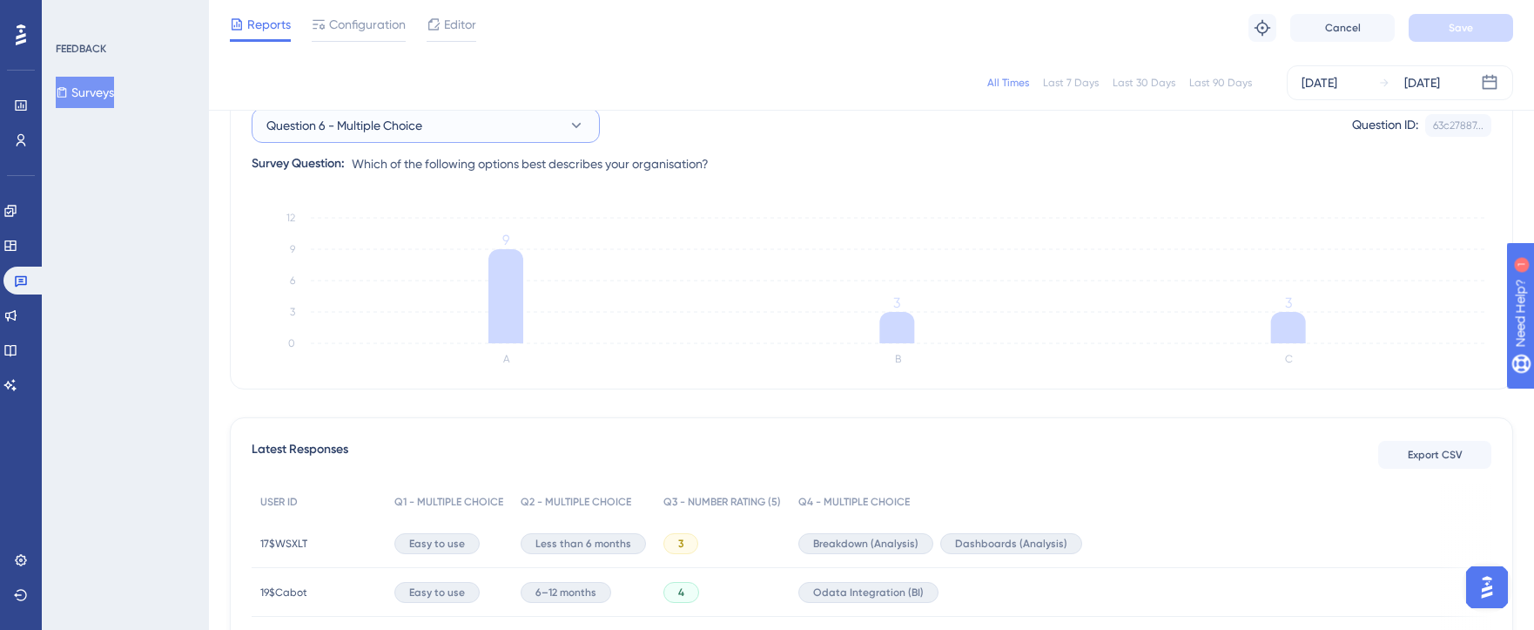
click at [462, 135] on button "Question 6 - Multiple Choice" at bounding box center [426, 125] width 348 height 35
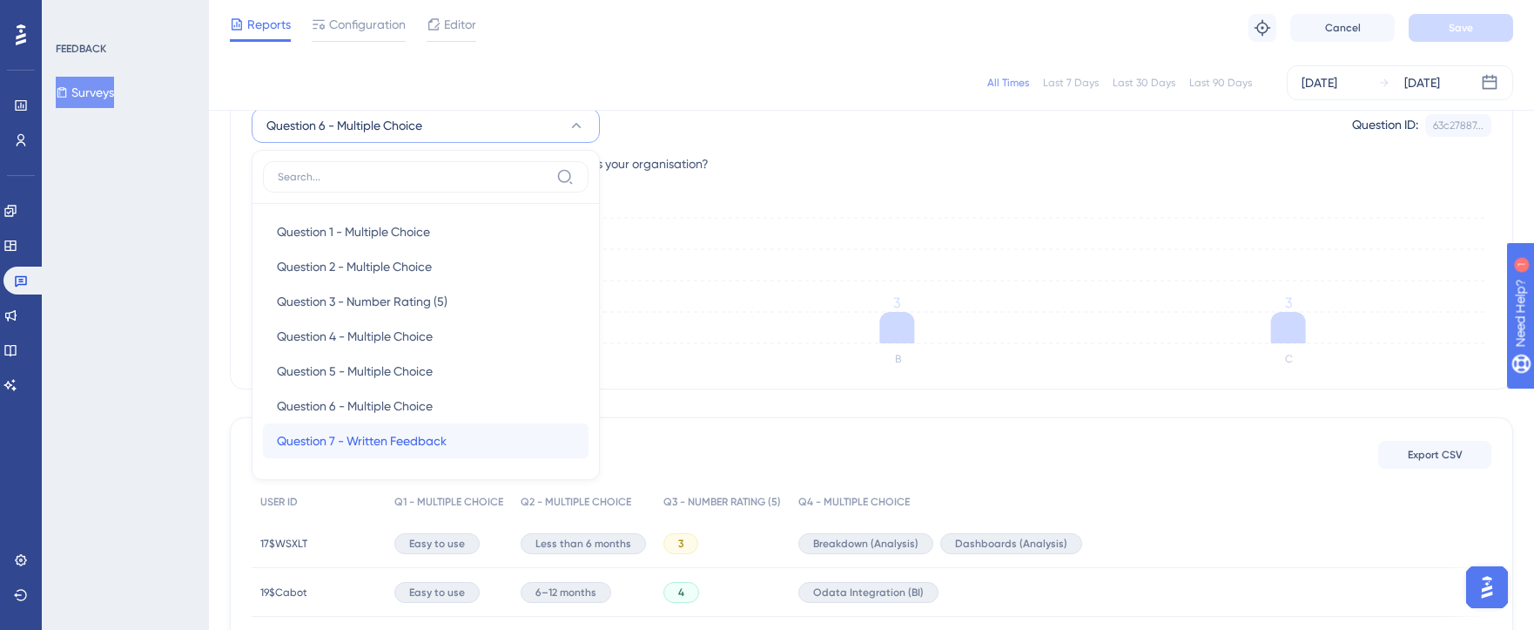
click at [408, 447] on span "Question 7 - Written Feedback" at bounding box center [362, 440] width 170 height 21
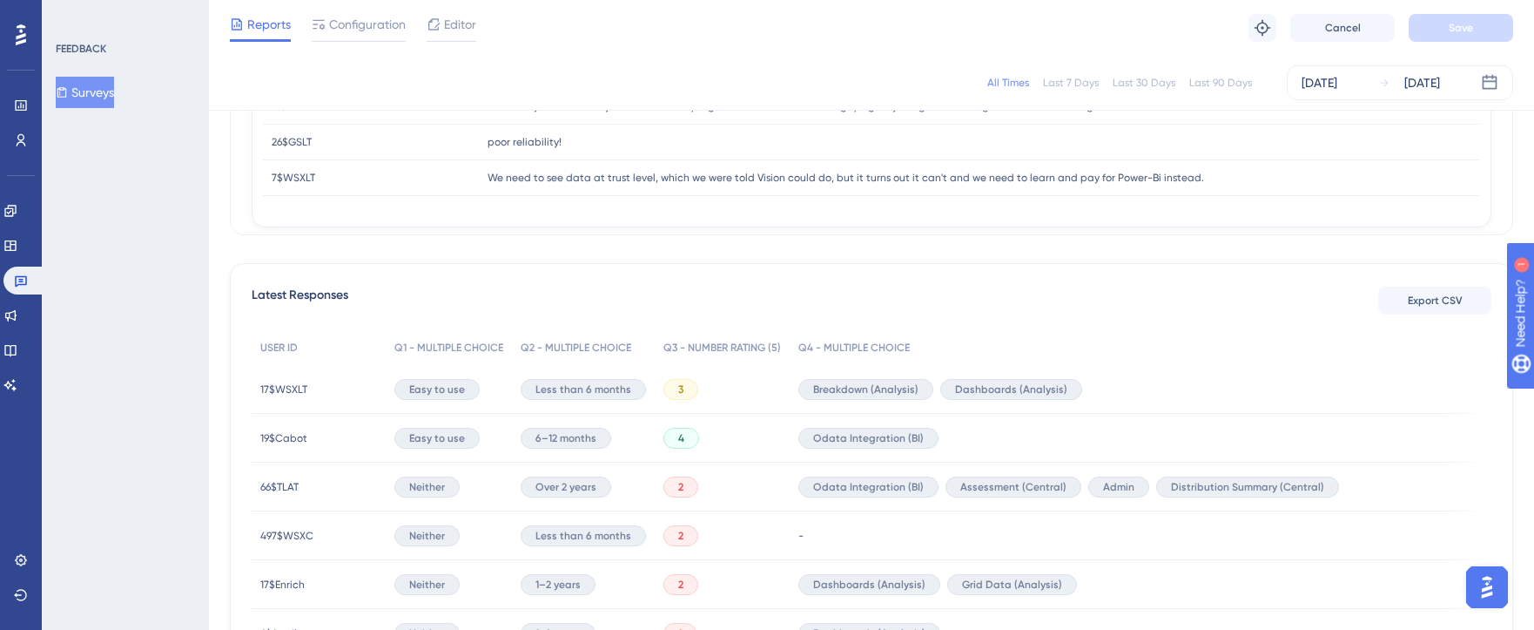
scroll to position [346, 0]
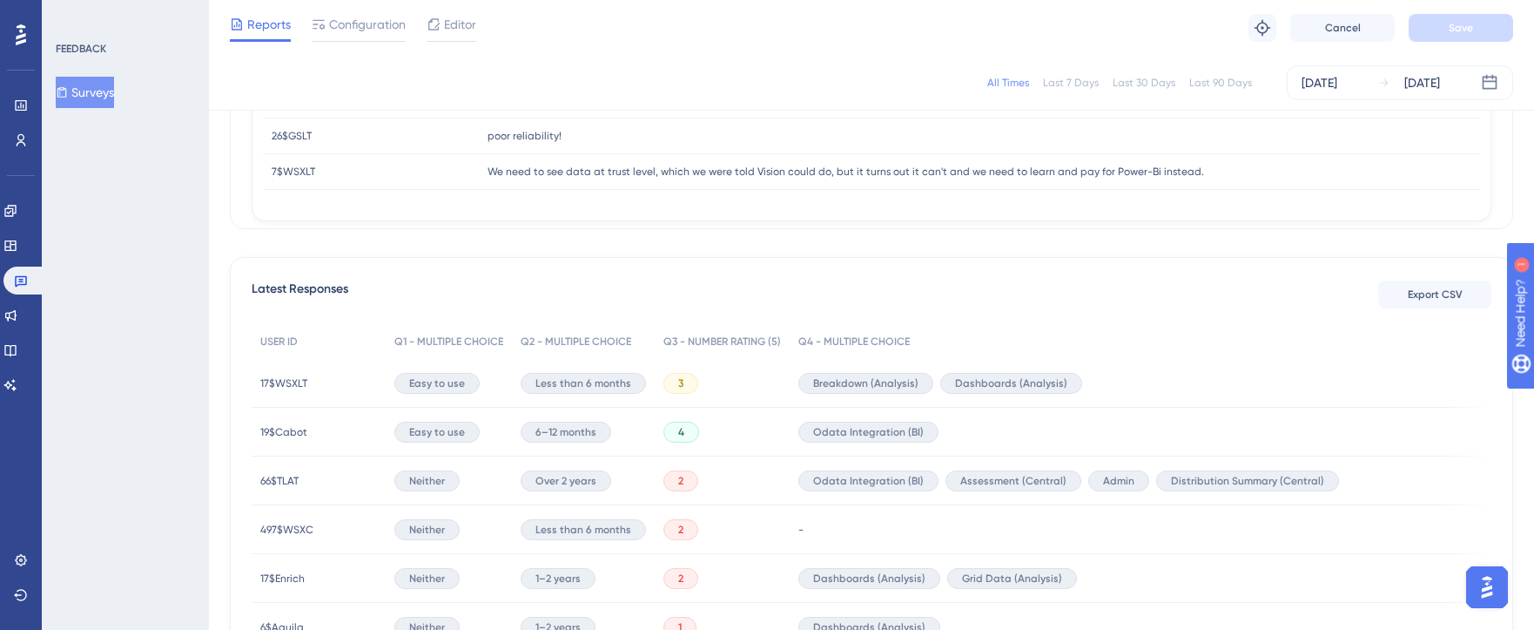
click at [106, 106] on button "Surveys" at bounding box center [85, 92] width 58 height 31
